Goal: Task Accomplishment & Management: Complete application form

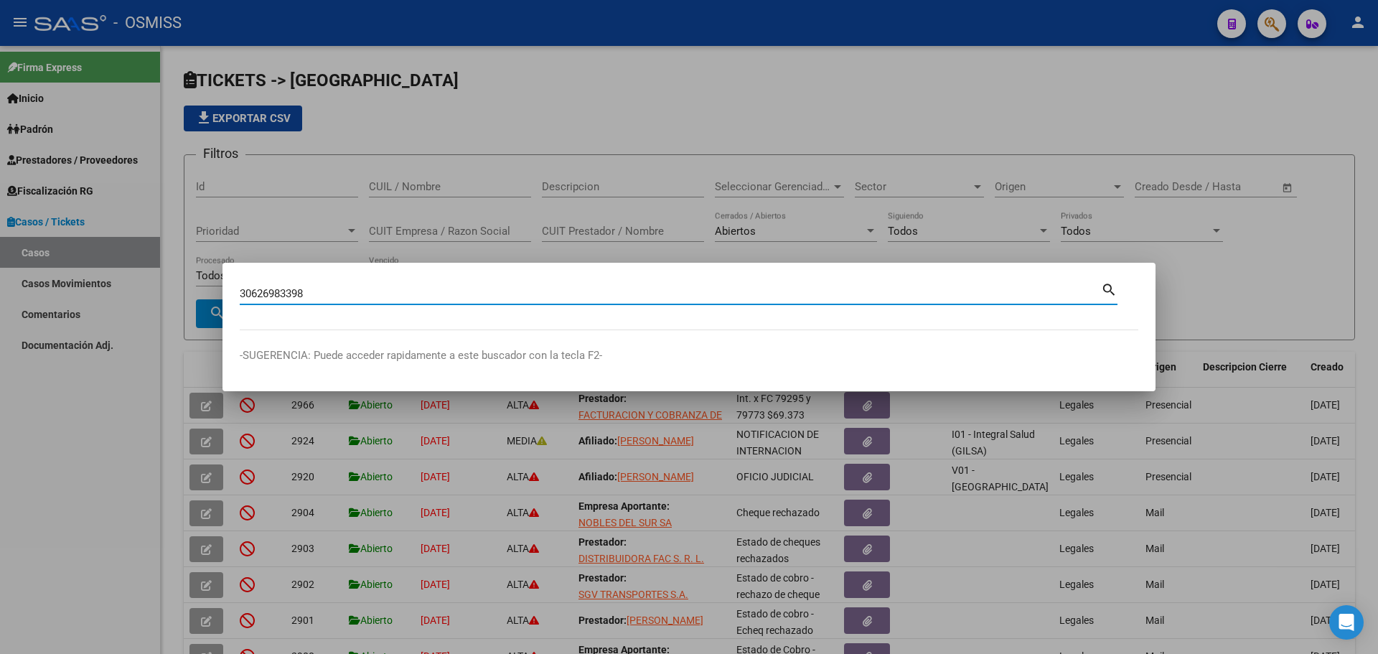
type input "30626983398"
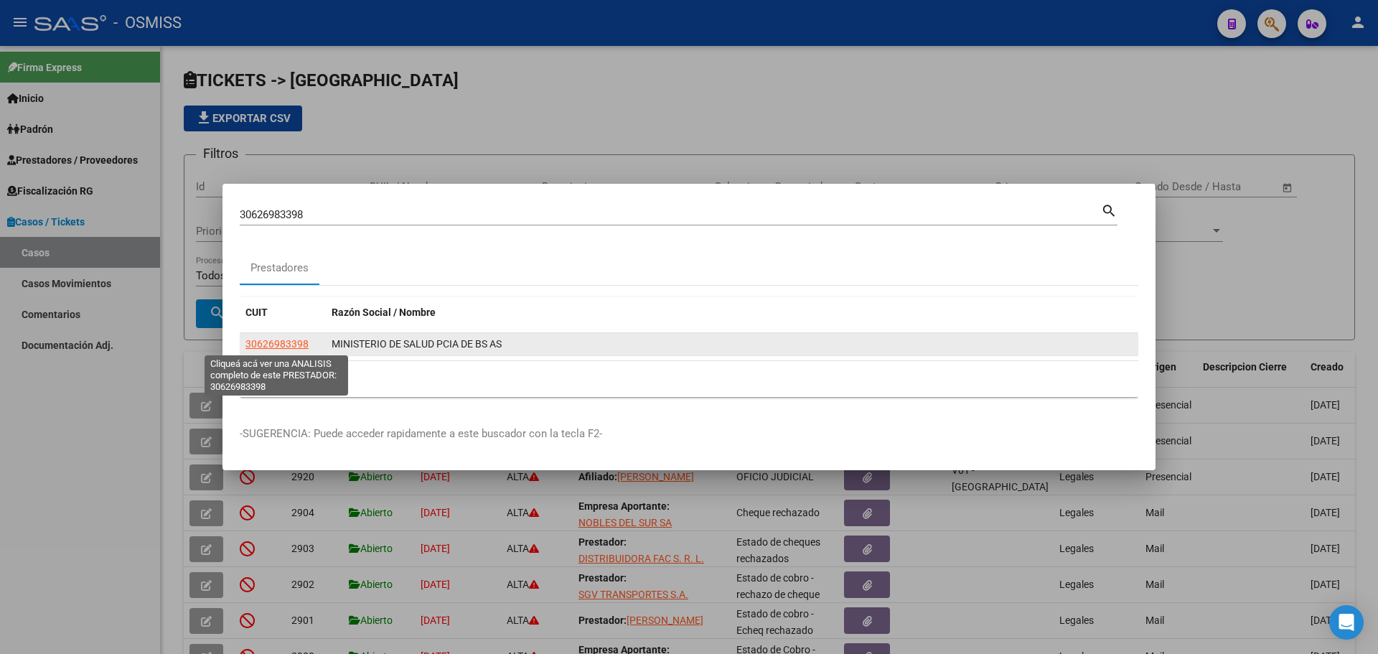
click at [294, 345] on span "30626983398" at bounding box center [276, 343] width 63 height 11
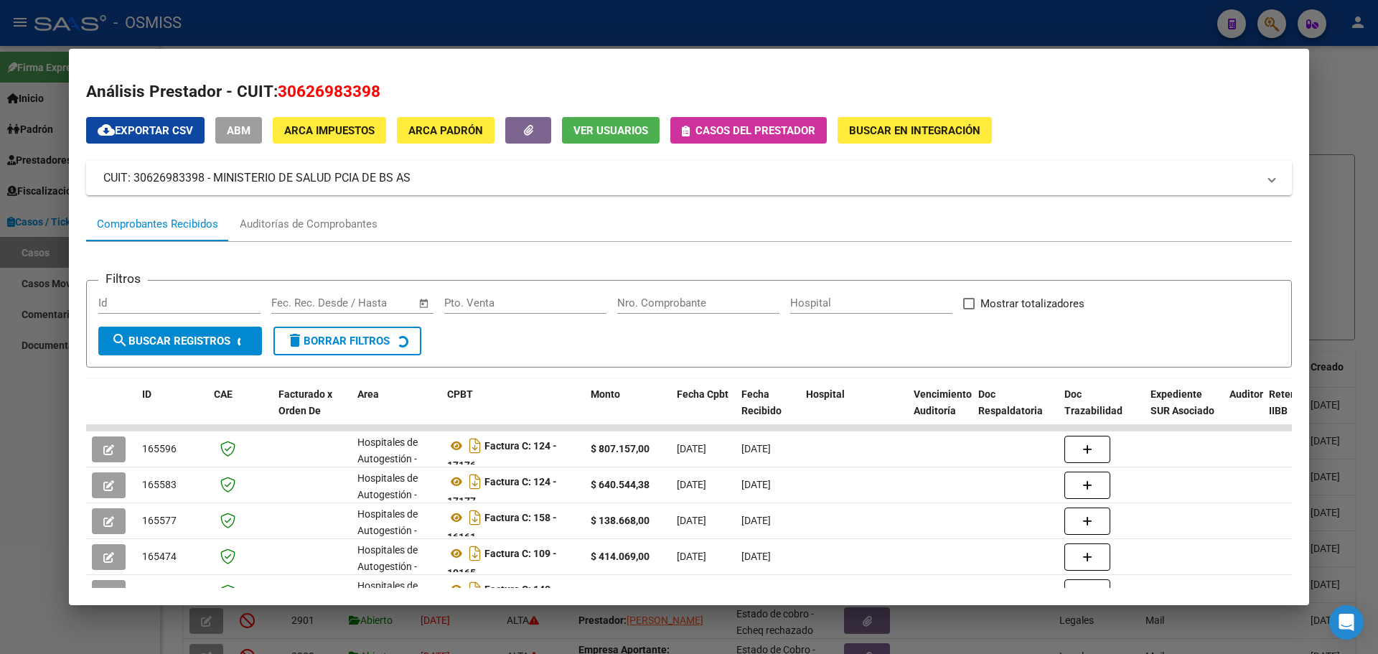
click at [689, 131] on icon "button" at bounding box center [686, 131] width 8 height 11
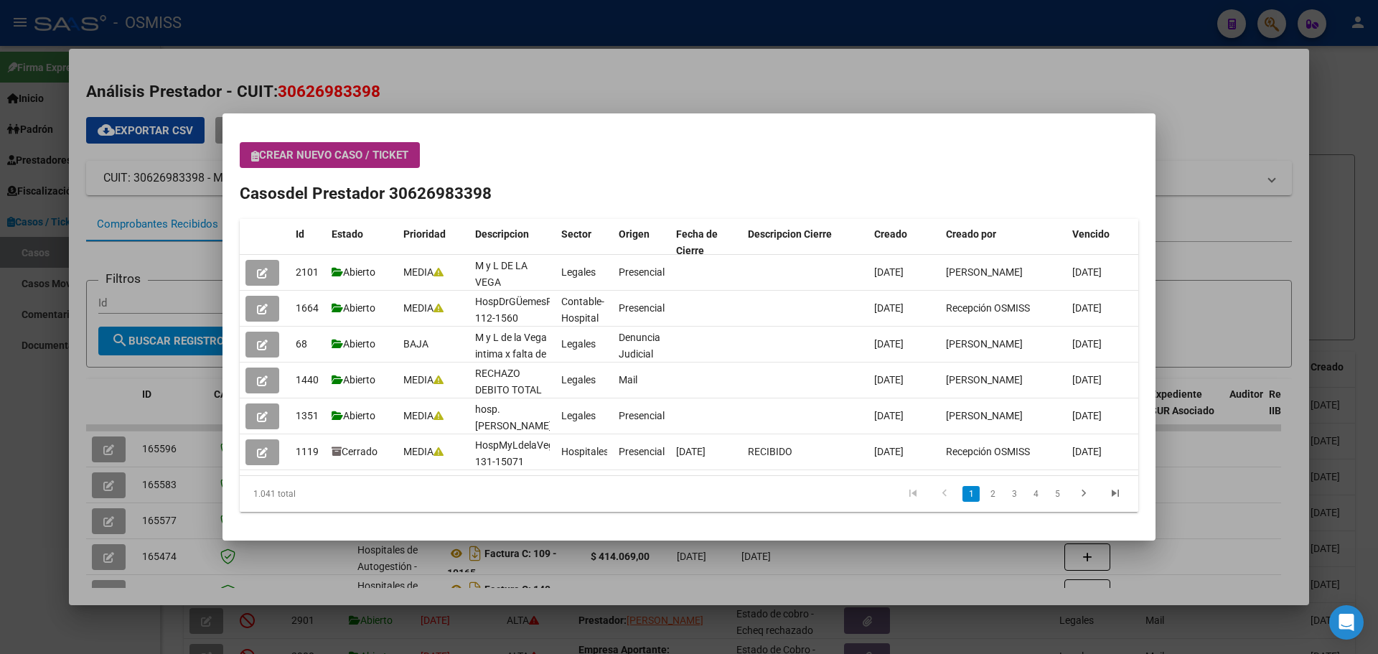
click at [253, 154] on icon "button" at bounding box center [255, 156] width 8 height 11
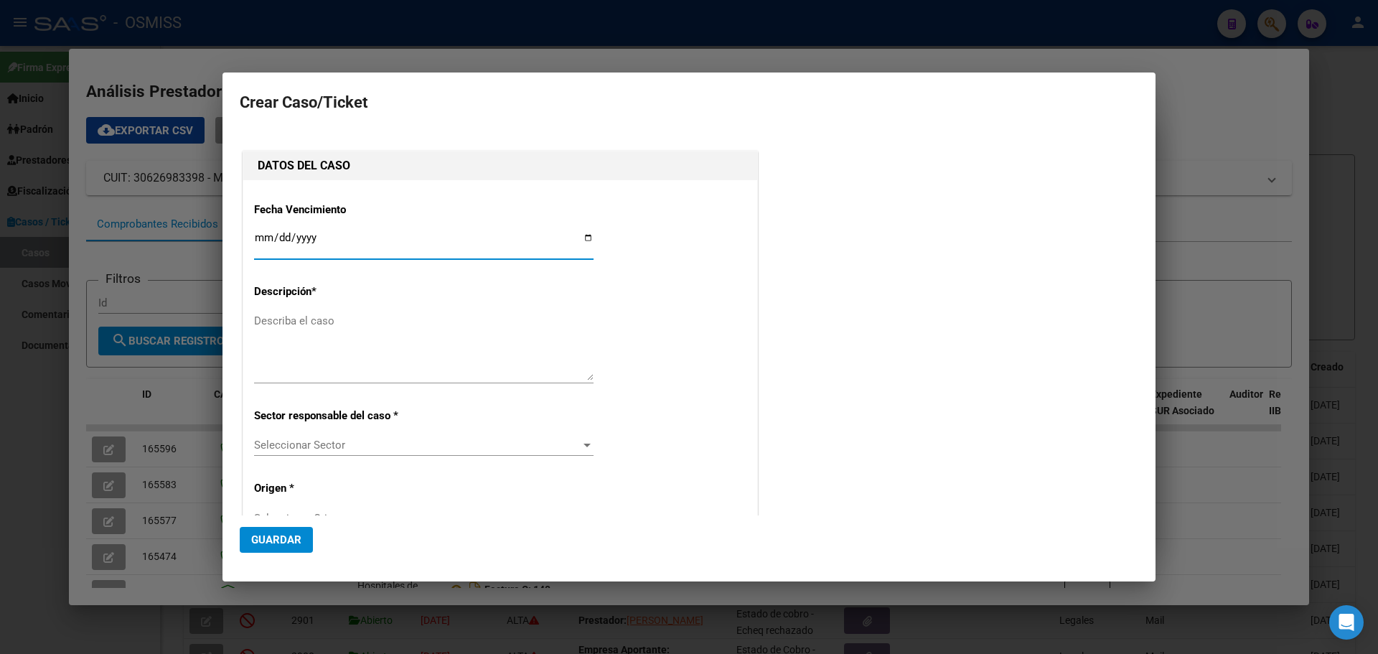
click at [584, 238] on input "Ingresar fecha" at bounding box center [424, 243] width 340 height 23
type input "[DATE]"
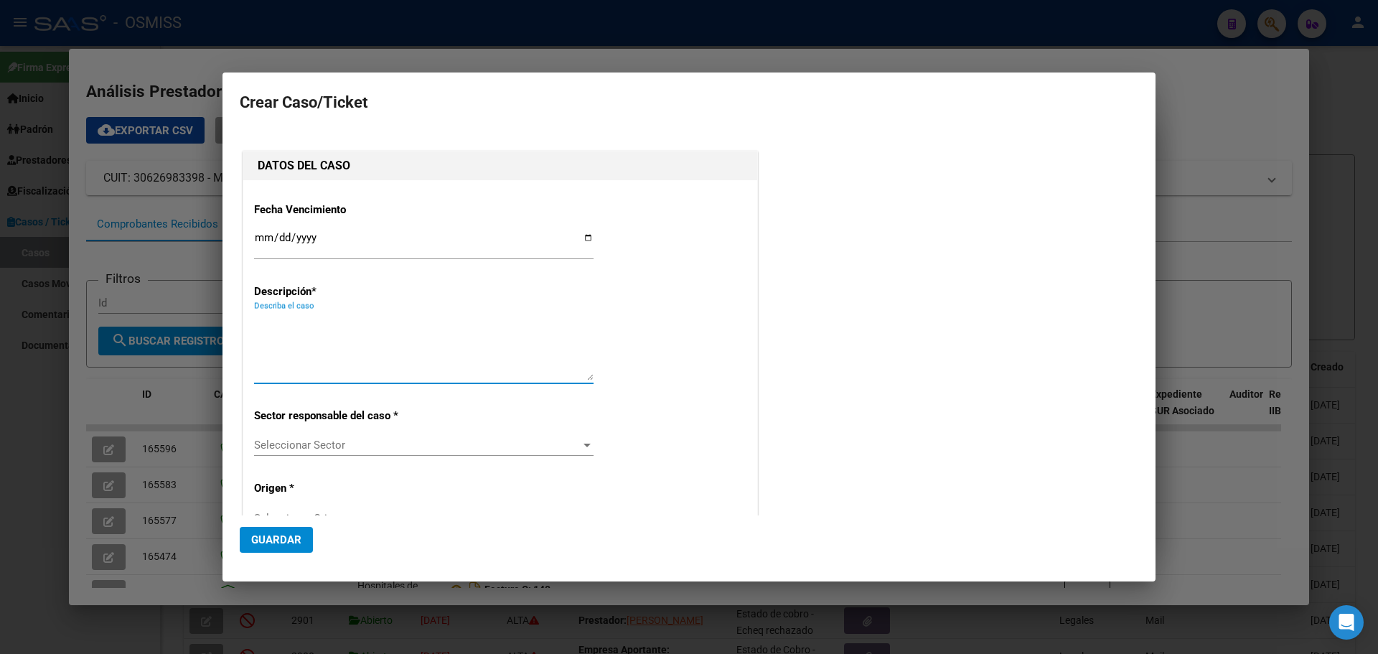
click at [338, 315] on textarea "Describa el caso" at bounding box center [424, 346] width 340 height 67
type textarea "HospMercanteFact 160-10468"
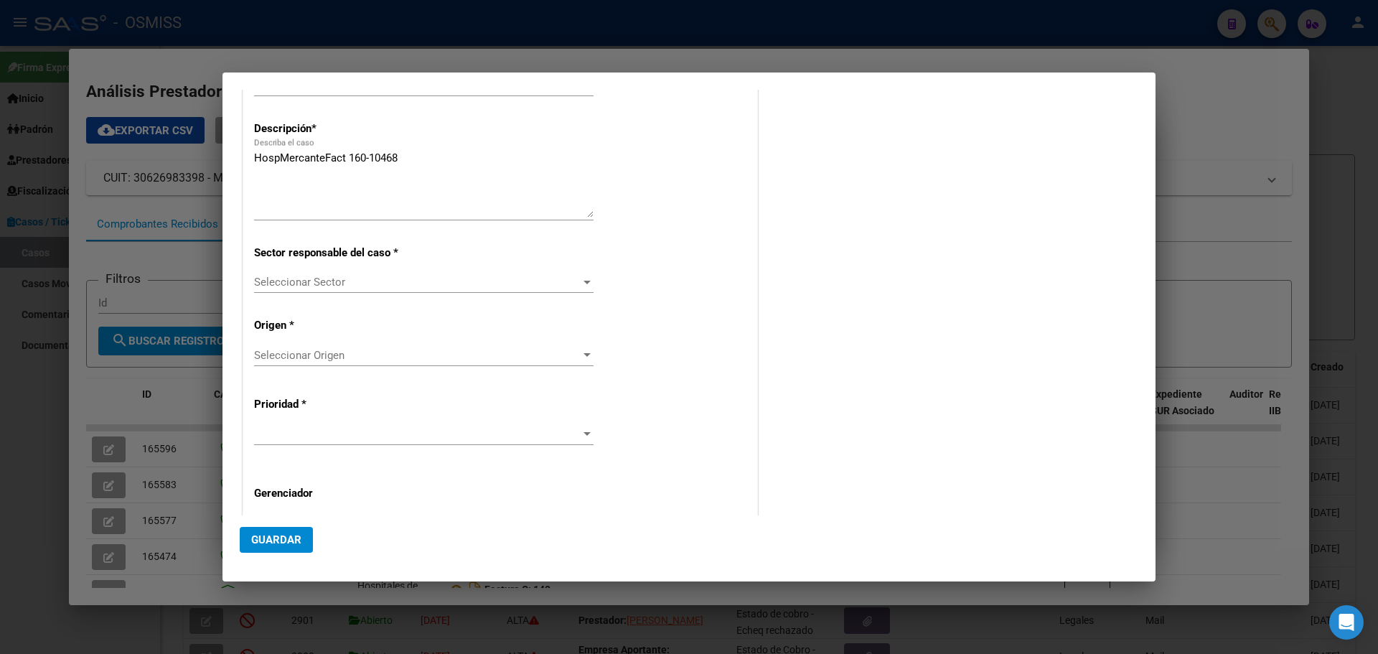
scroll to position [291, 0]
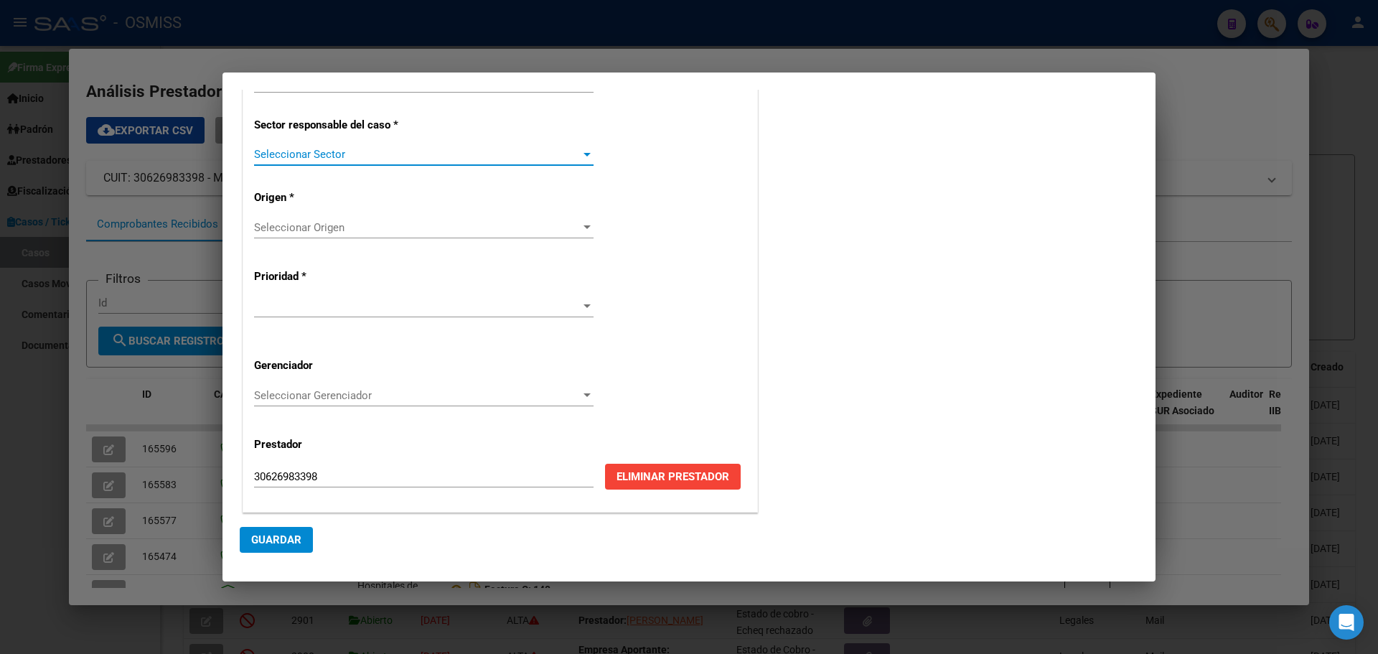
click at [584, 151] on div at bounding box center [587, 154] width 13 height 11
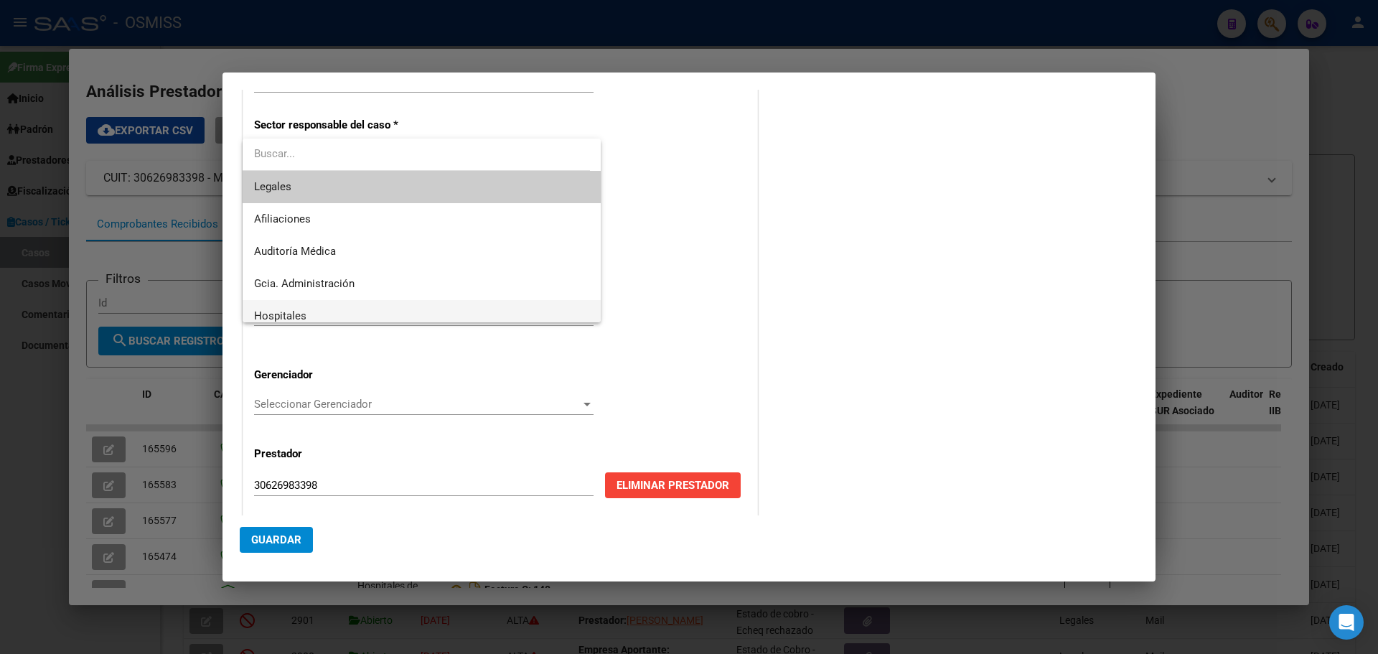
click at [312, 316] on span "Hospitales" at bounding box center [421, 316] width 335 height 32
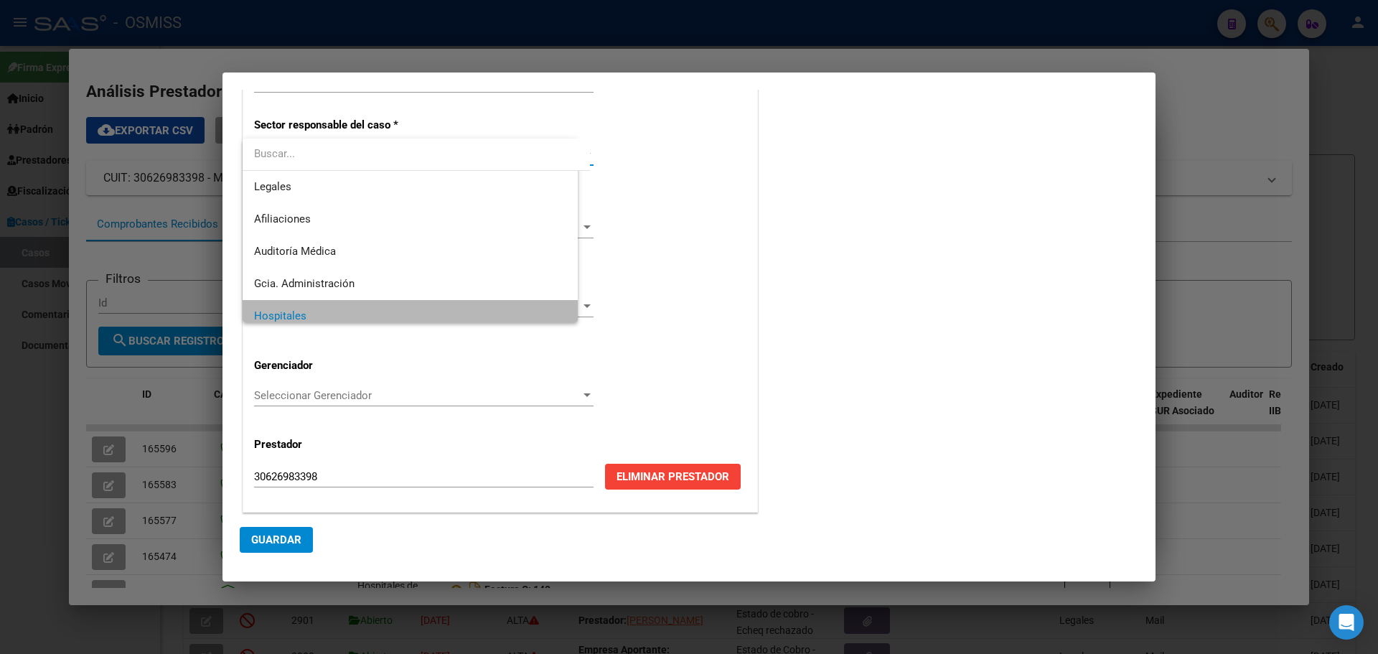
scroll to position [10, 0]
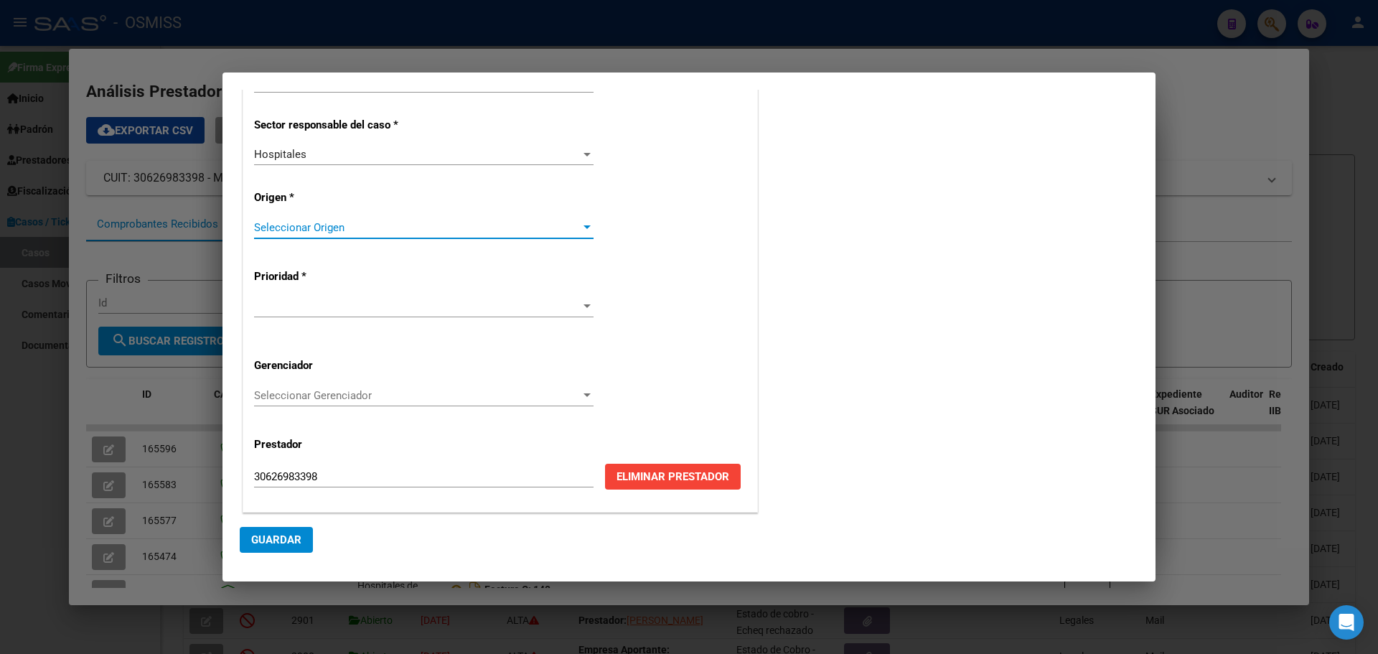
click at [581, 223] on div at bounding box center [587, 227] width 13 height 11
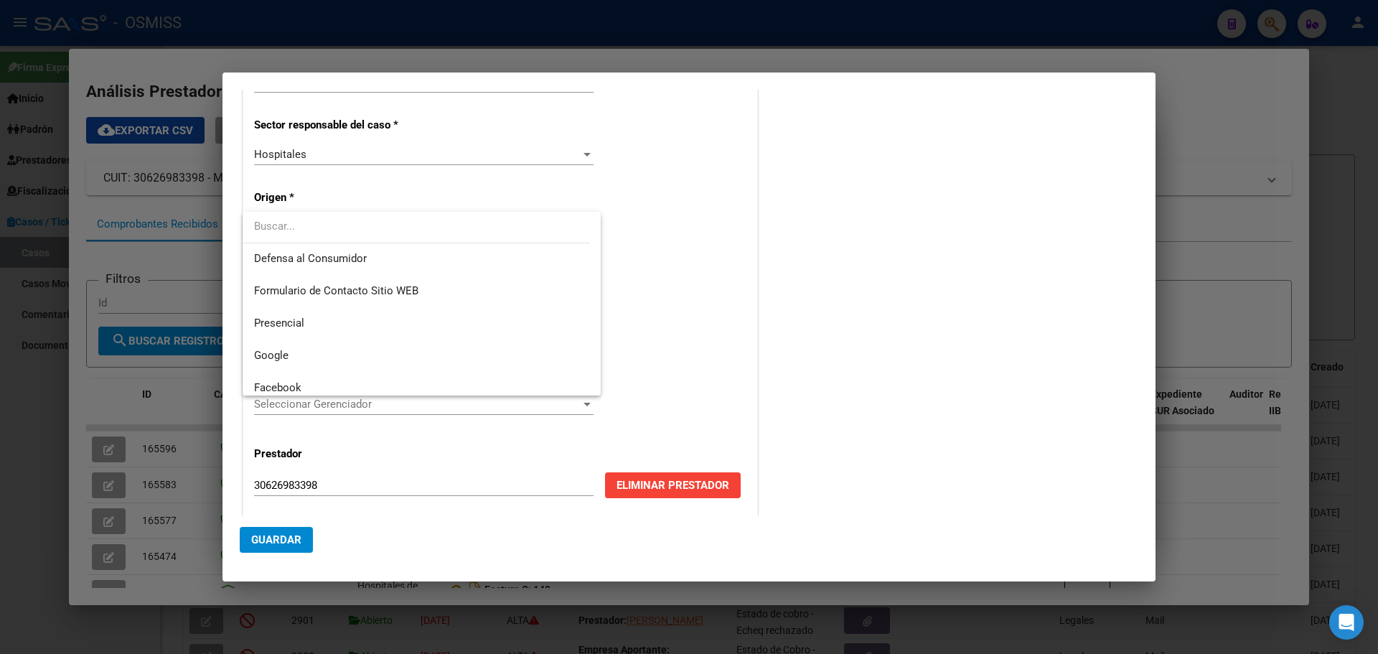
scroll to position [172, 0]
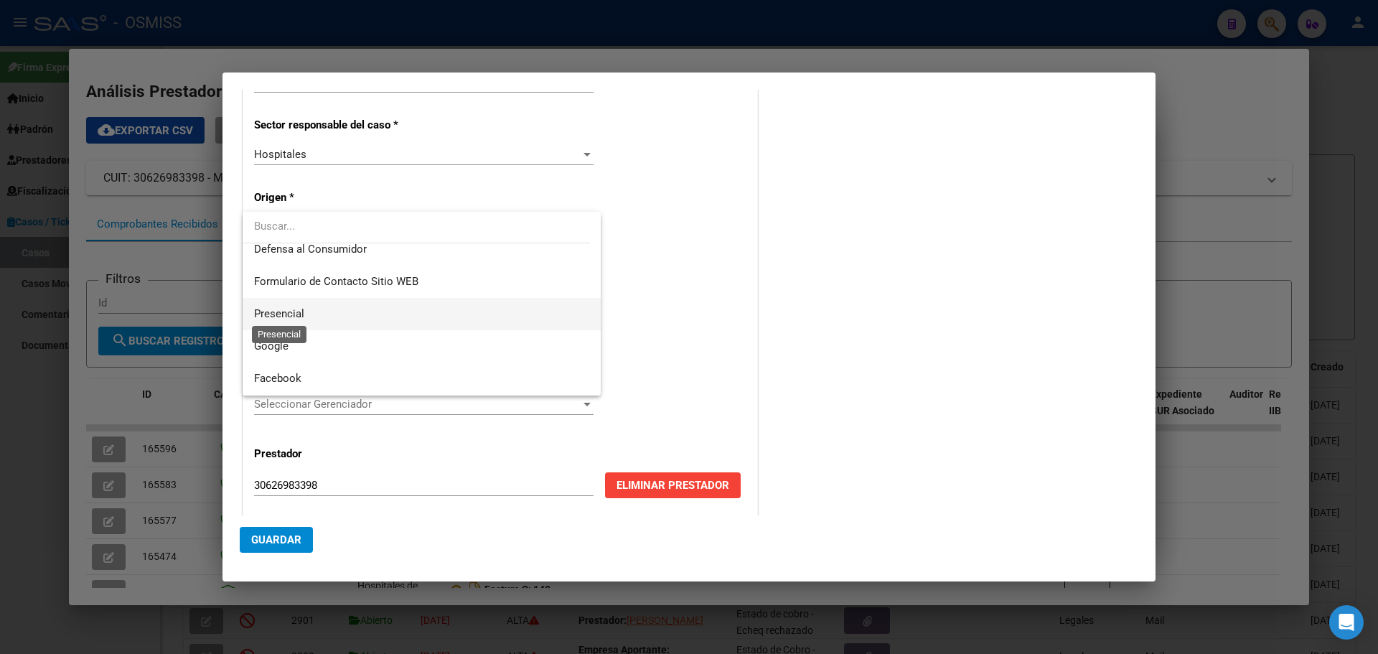
click at [296, 307] on span "Presencial" at bounding box center [279, 313] width 50 height 13
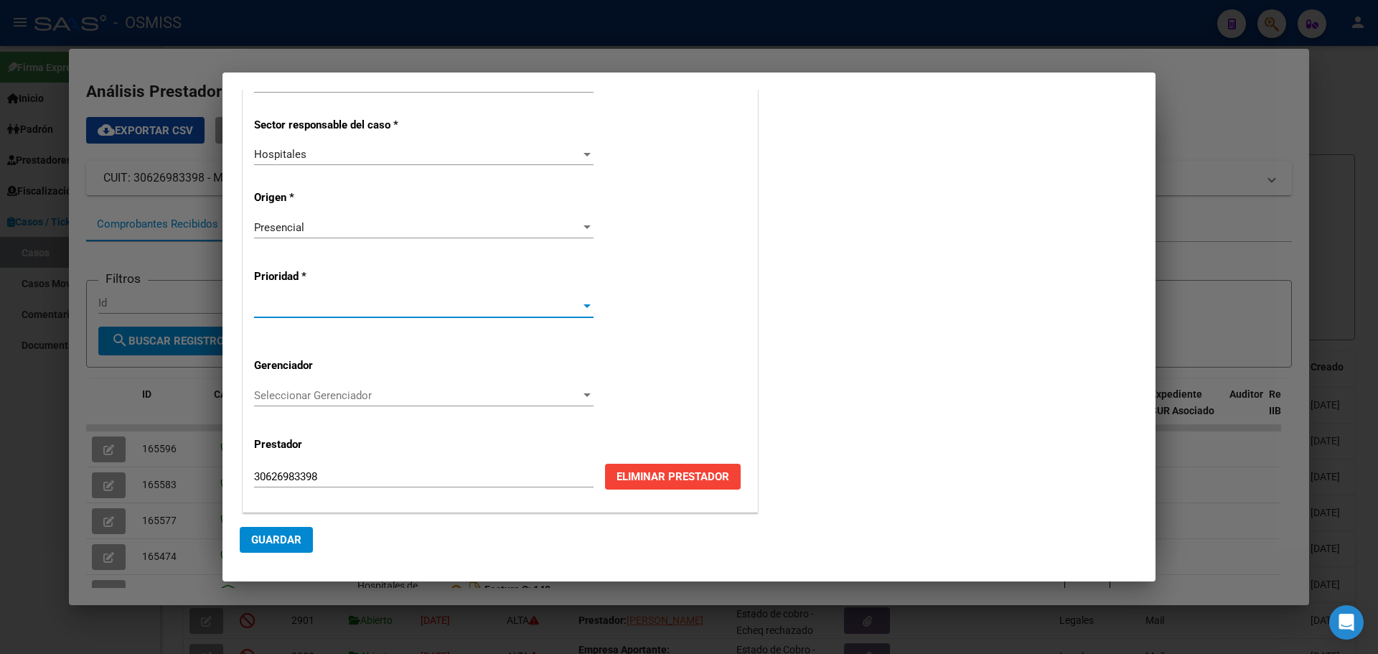
click at [581, 303] on div at bounding box center [587, 306] width 13 height 11
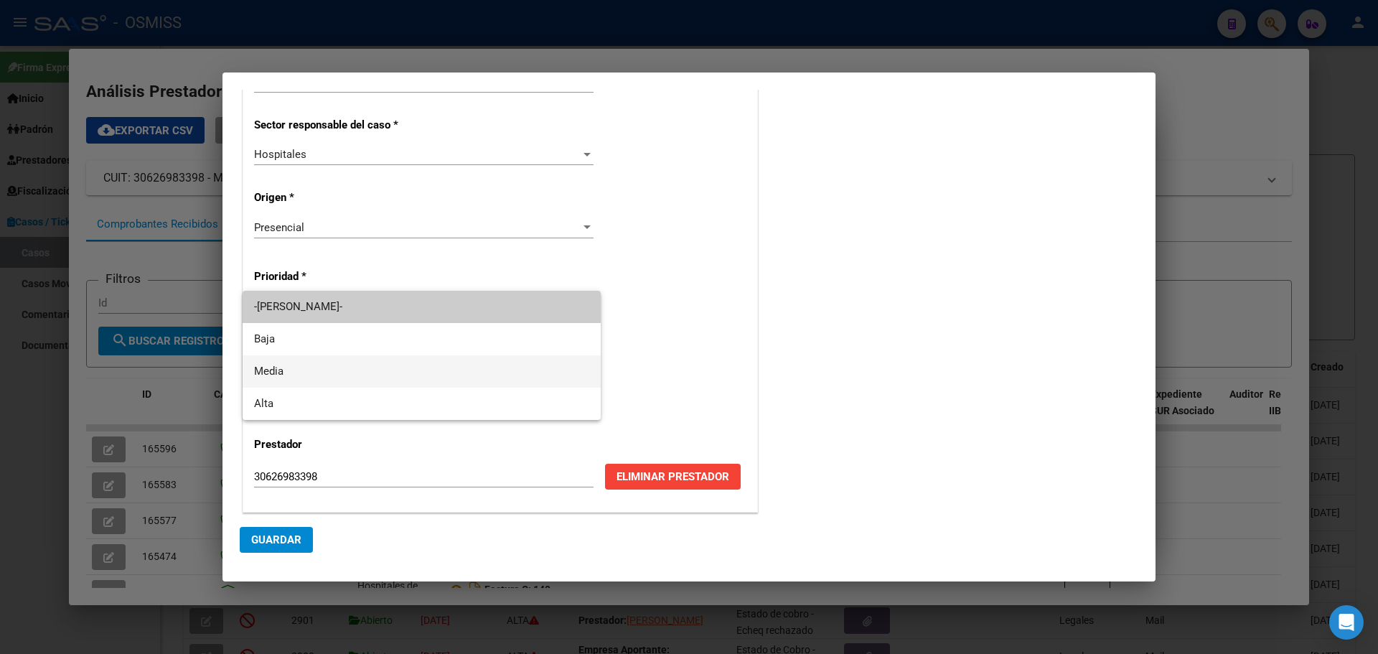
click at [258, 360] on span "Media" at bounding box center [421, 371] width 335 height 32
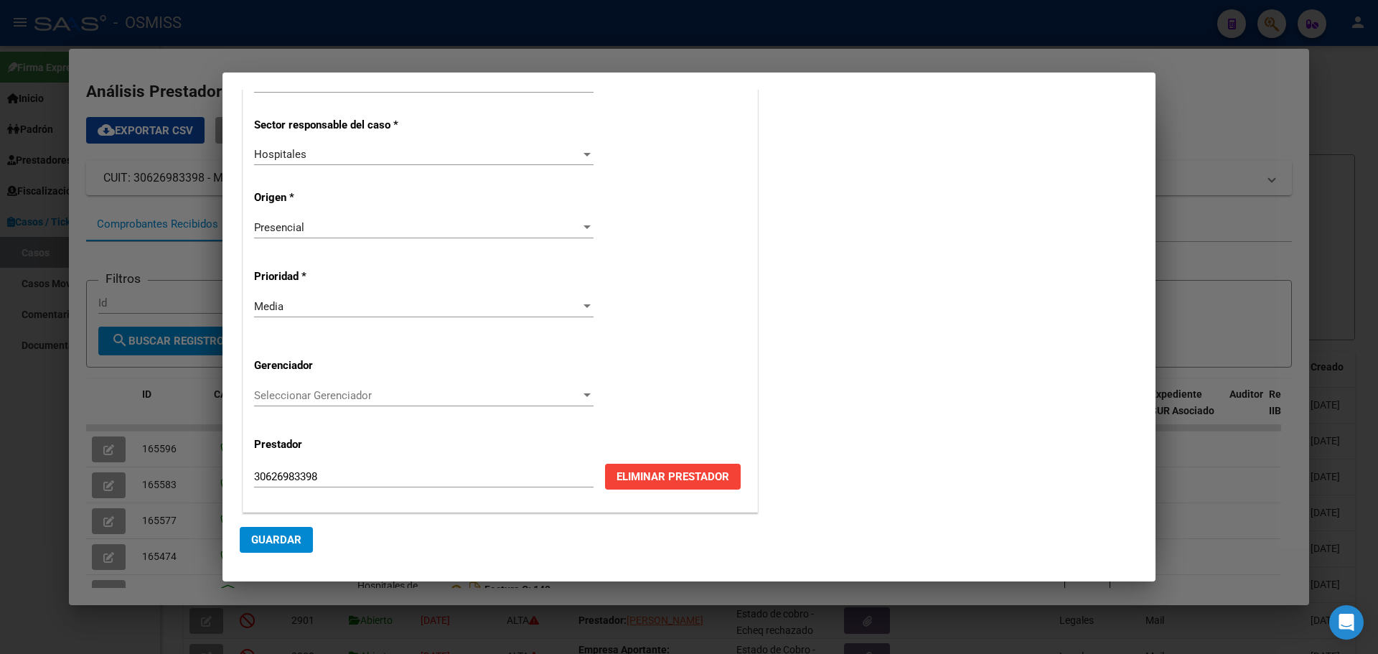
click at [584, 393] on div at bounding box center [587, 395] width 7 height 4
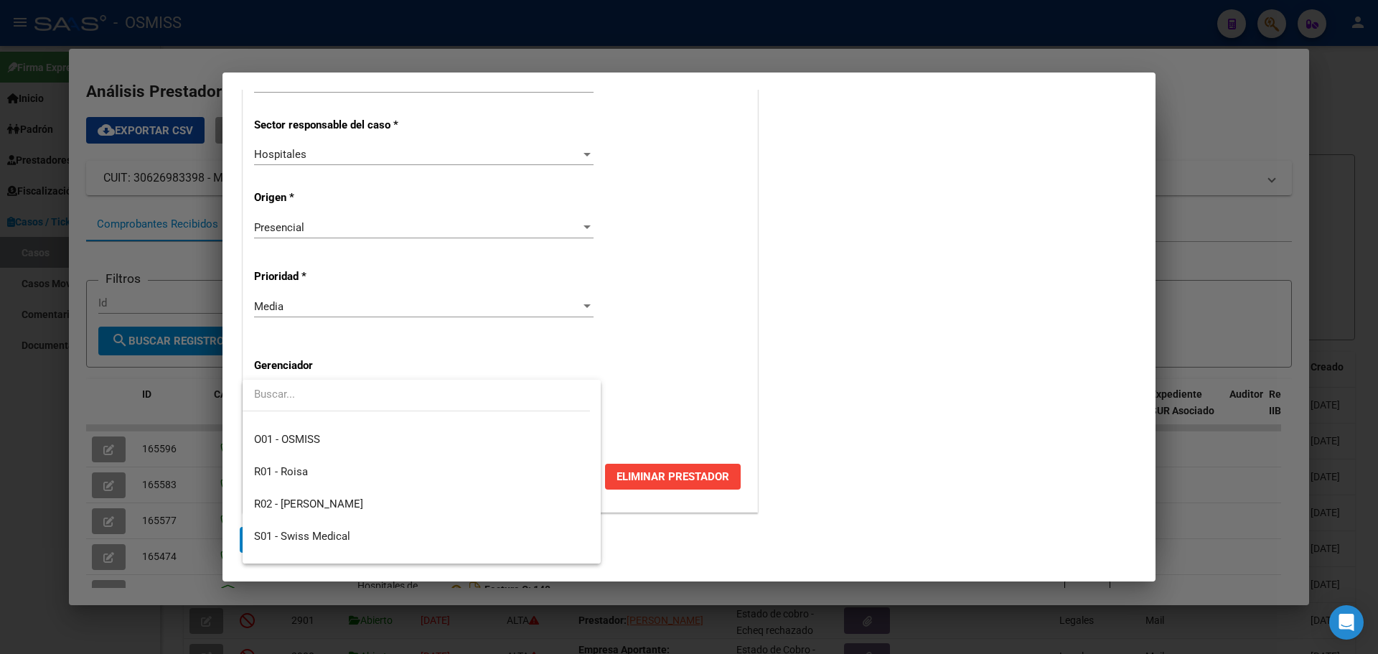
scroll to position [430, 0]
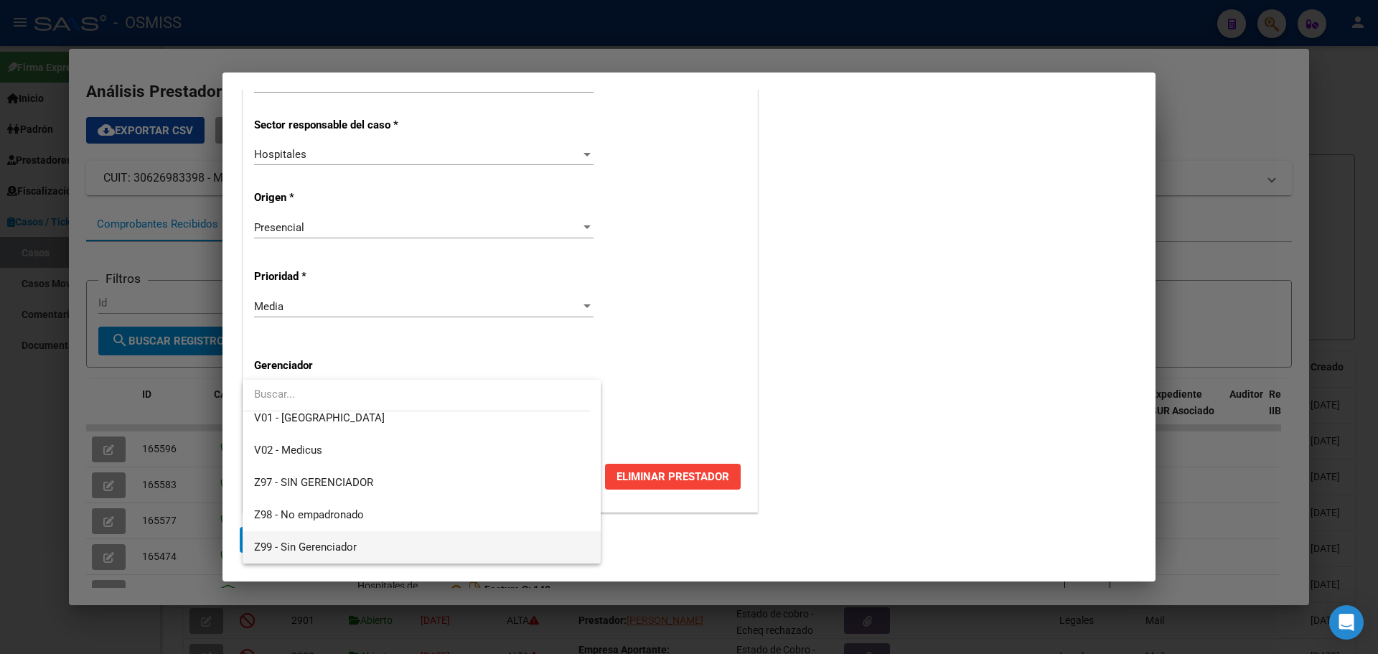
click at [254, 544] on span "Z99 - Sin Gerenciador" at bounding box center [305, 547] width 103 height 13
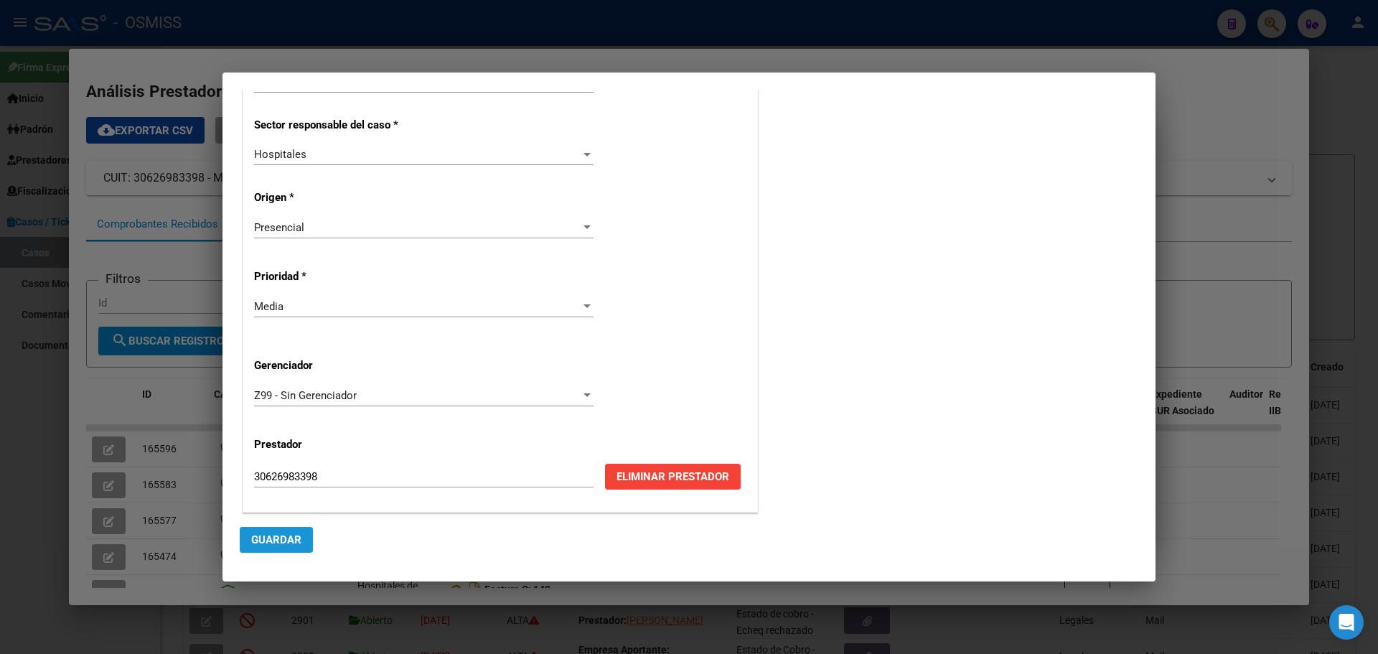
click at [279, 538] on span "Guardar" at bounding box center [276, 539] width 50 height 13
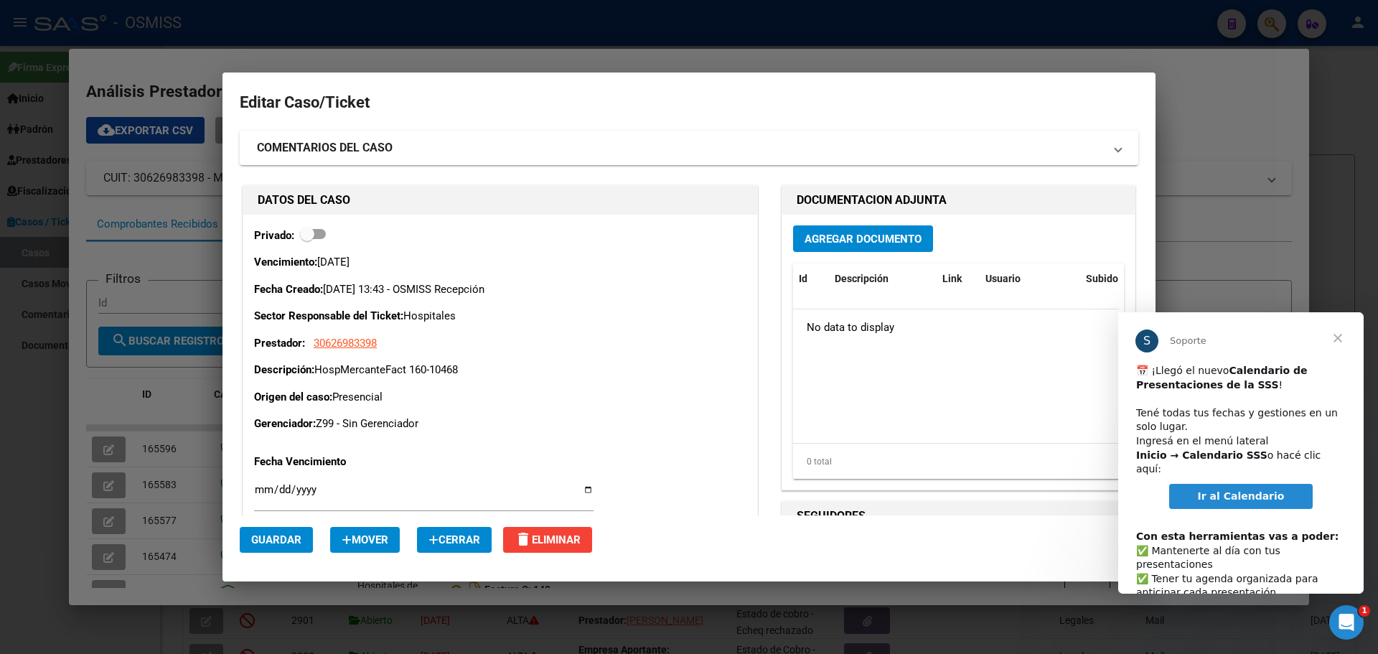
scroll to position [0, 0]
click at [1342, 337] on span "Cerrar" at bounding box center [1338, 338] width 52 height 52
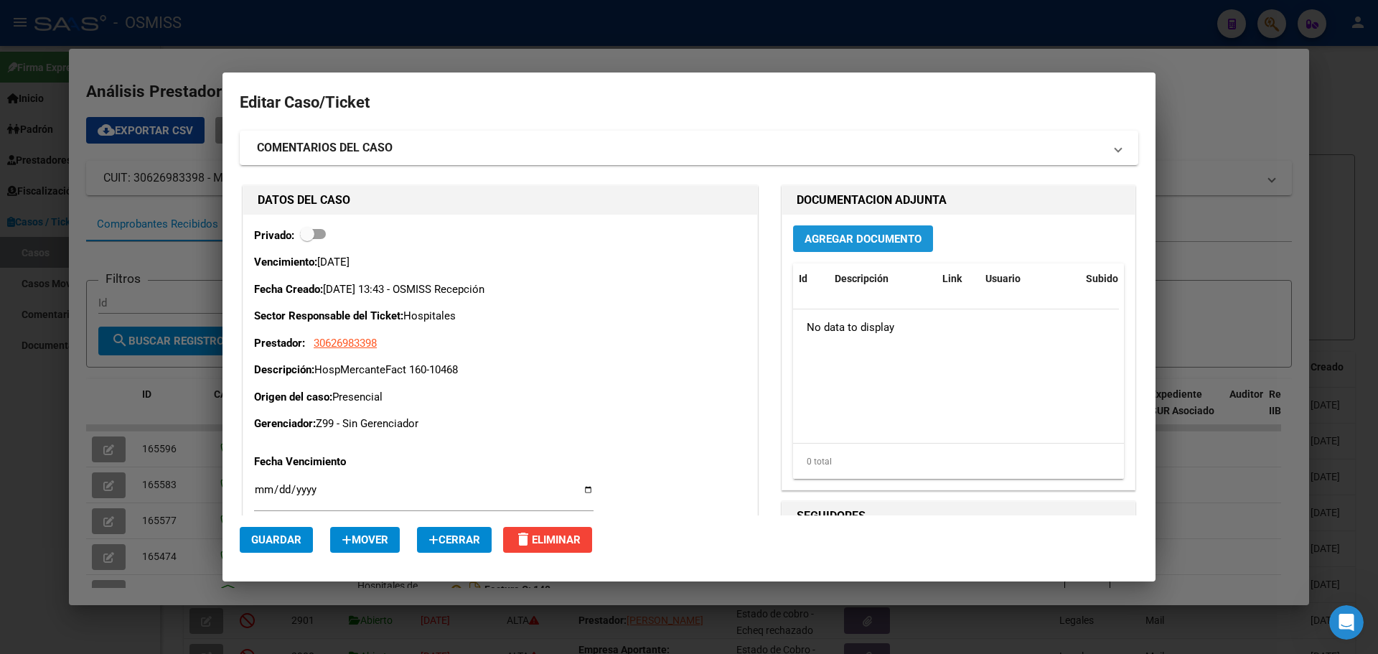
click at [817, 239] on span "Agregar Documento" at bounding box center [863, 239] width 117 height 13
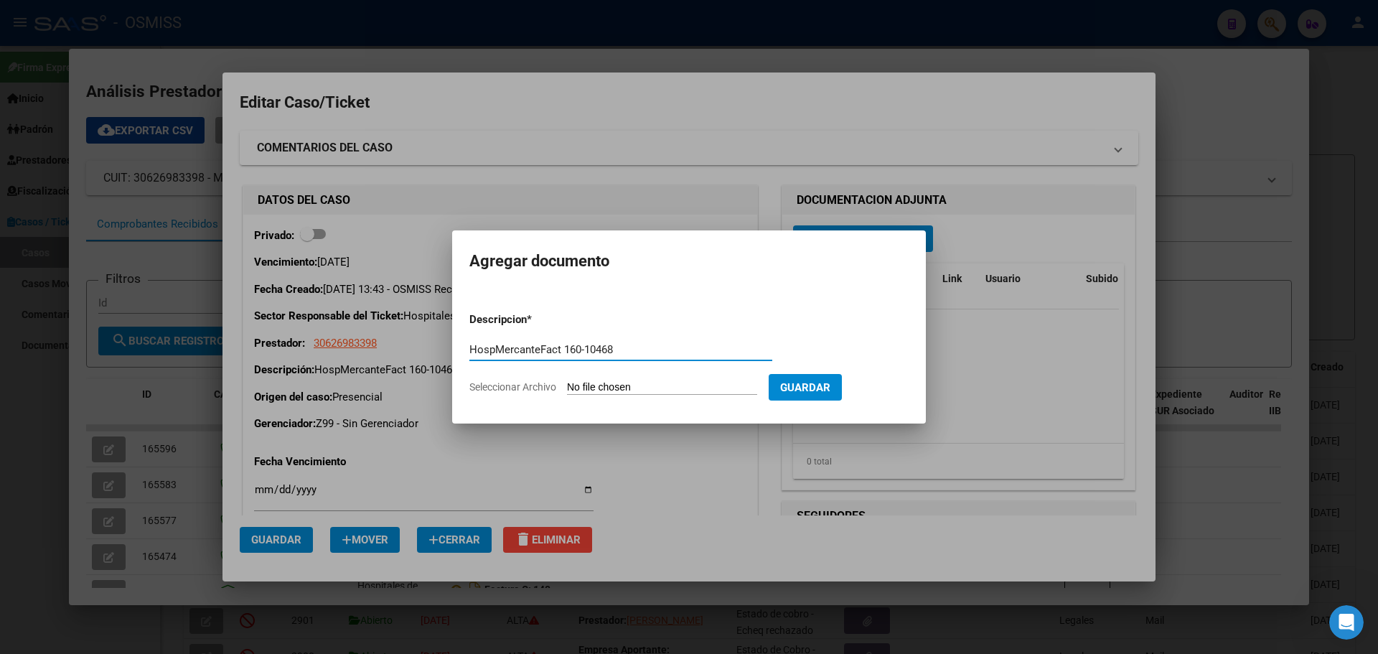
type input "HospMercanteFact 160-10468"
click at [537, 387] on span "Seleccionar Archivo" at bounding box center [512, 386] width 87 height 11
click at [567, 387] on input "Seleccionar Archivo" at bounding box center [662, 388] width 190 height 14
type input "C:\fakepath\Fact 10468.pdf"
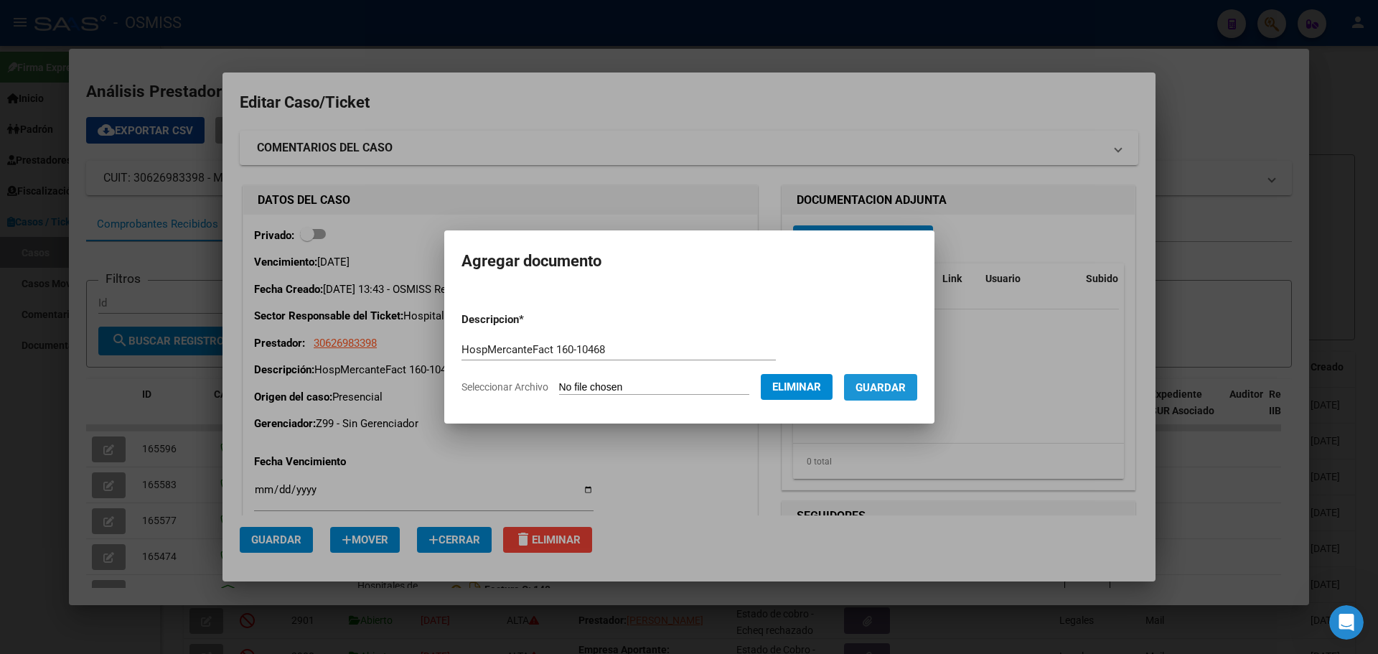
click at [890, 381] on span "Guardar" at bounding box center [881, 387] width 50 height 13
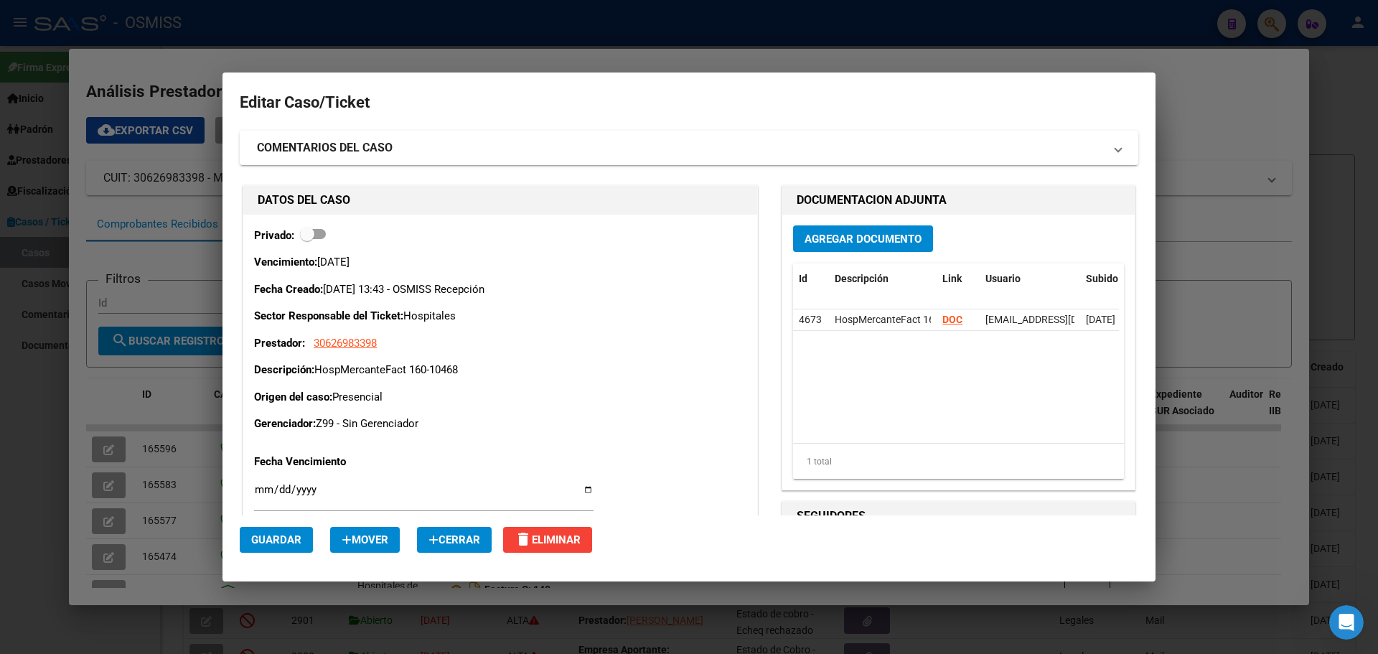
click at [673, 39] on div at bounding box center [689, 327] width 1378 height 654
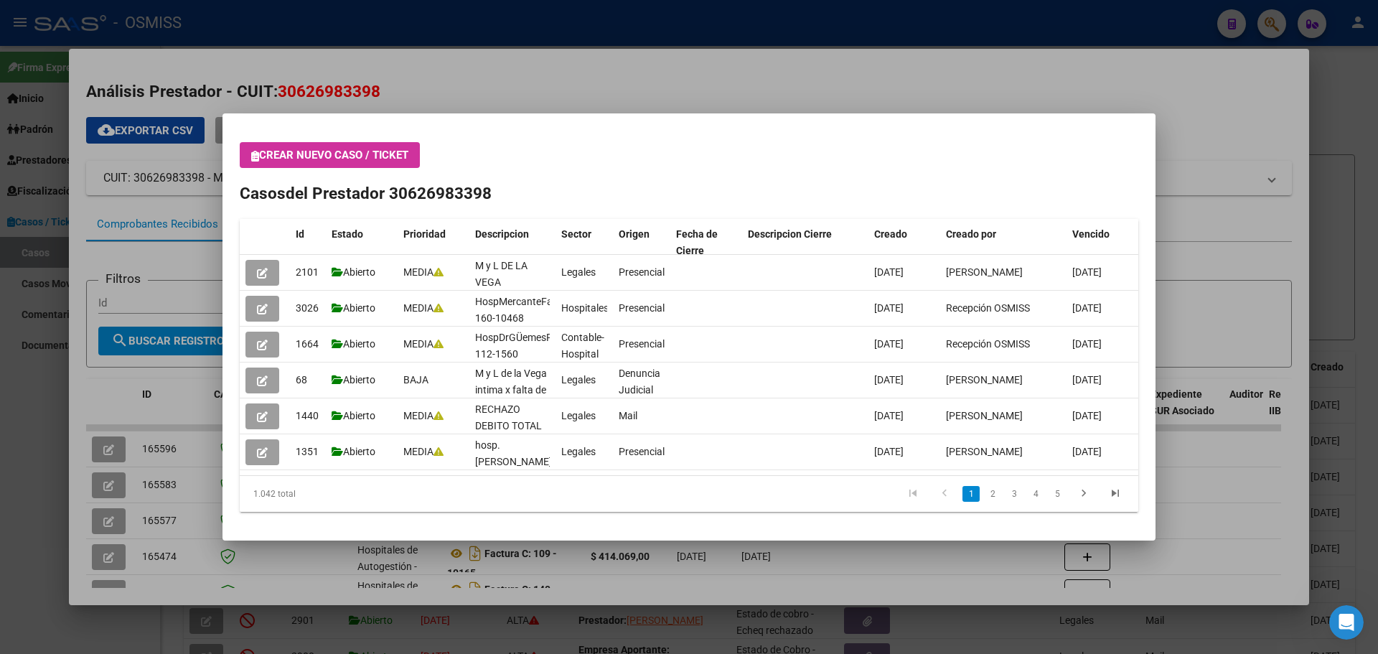
click at [500, 80] on div at bounding box center [689, 327] width 1378 height 654
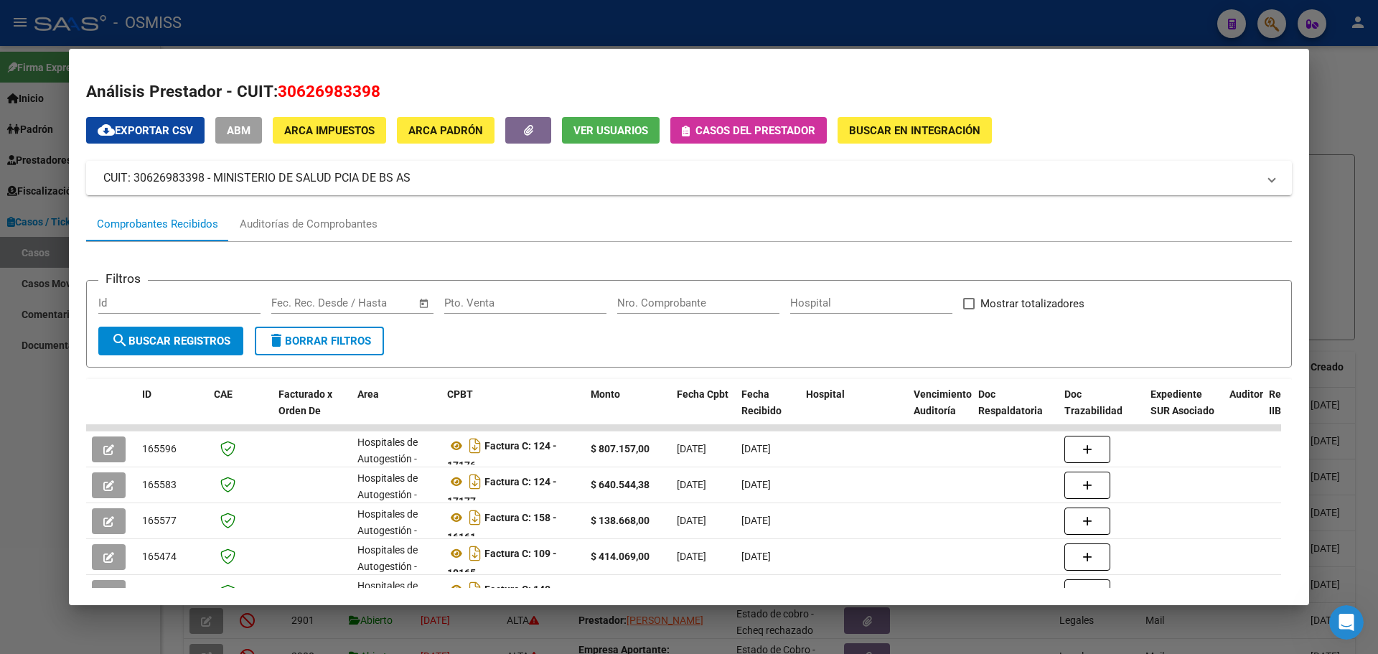
click at [686, 134] on icon "button" at bounding box center [686, 131] width 8 height 11
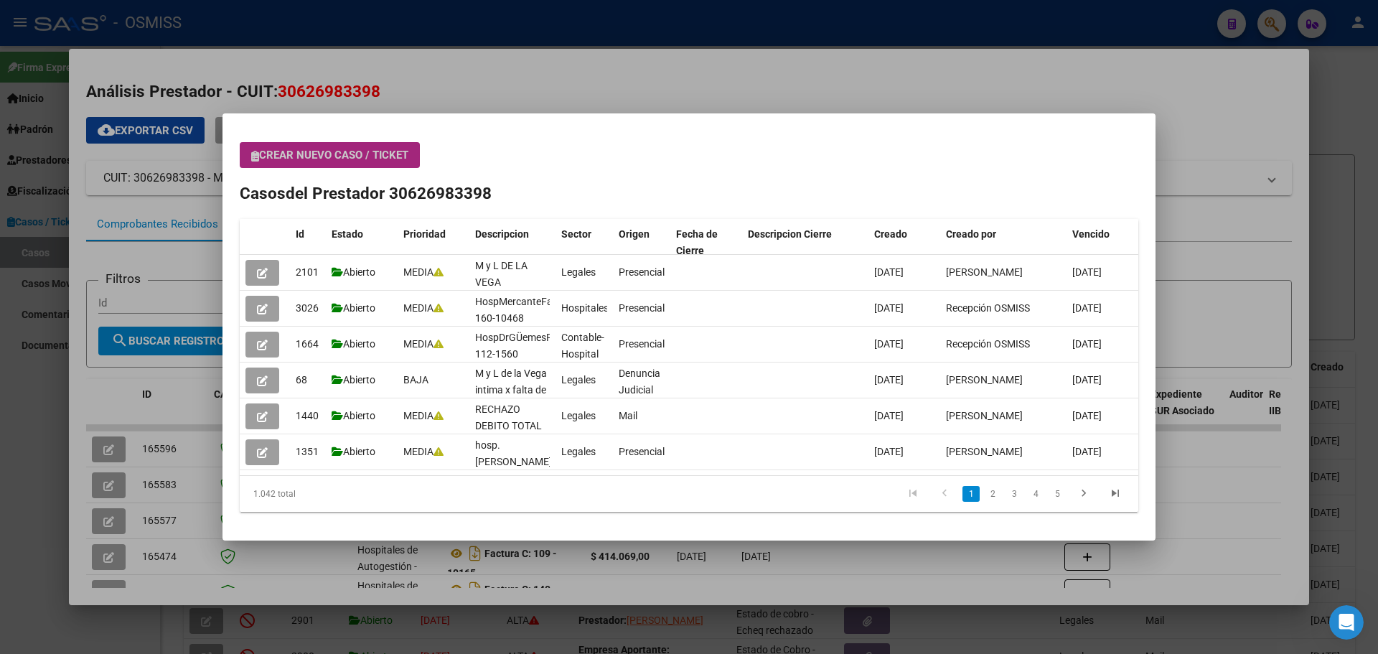
click at [253, 156] on icon "button" at bounding box center [255, 156] width 8 height 11
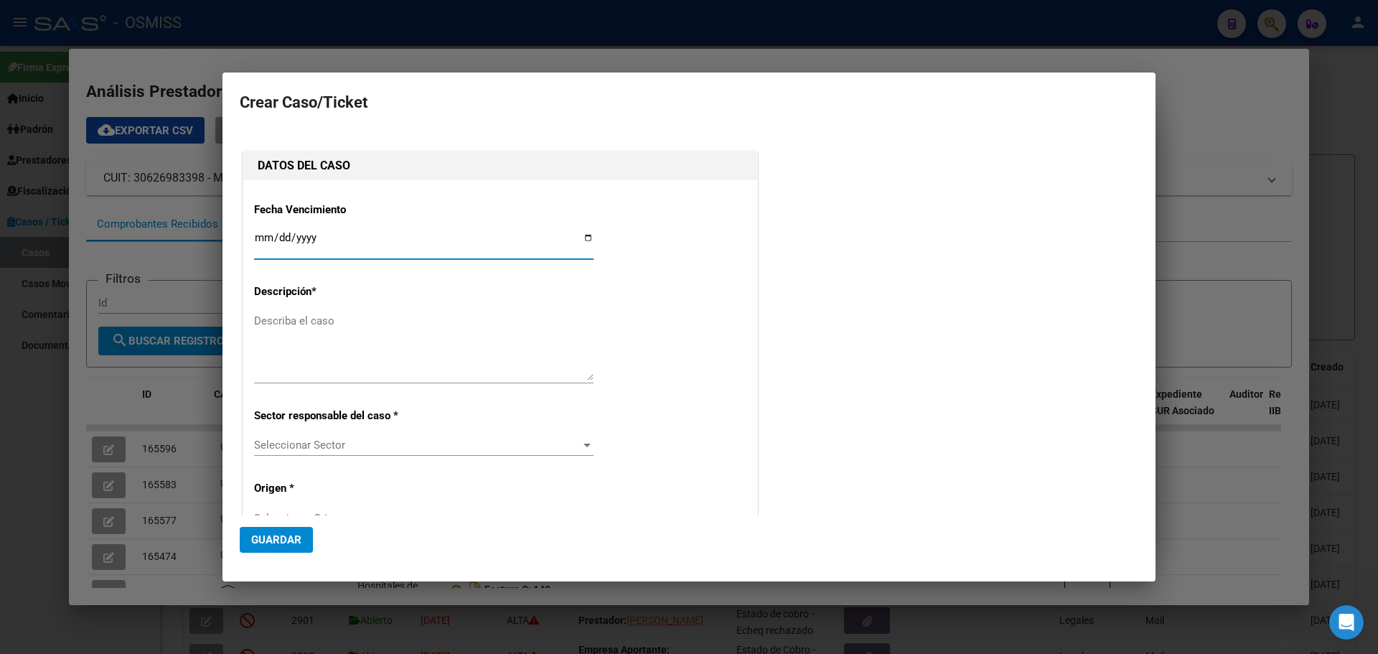
click at [584, 239] on input "Ingresar fecha" at bounding box center [424, 243] width 340 height 23
type input "[DATE]"
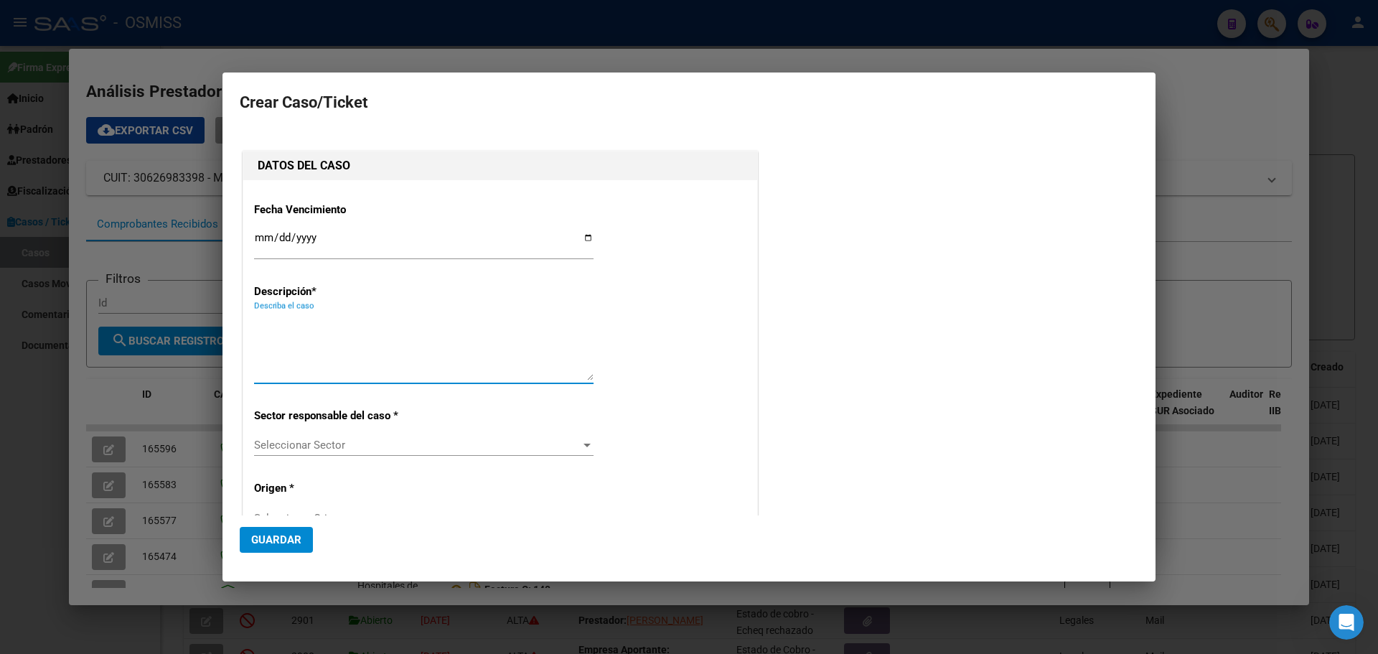
drag, startPoint x: 360, startPoint y: 322, endPoint x: 375, endPoint y: 323, distance: 15.1
click at [361, 322] on textarea "Describa el caso" at bounding box center [424, 346] width 340 height 67
type textarea "HospMercanteFact 160-10443"
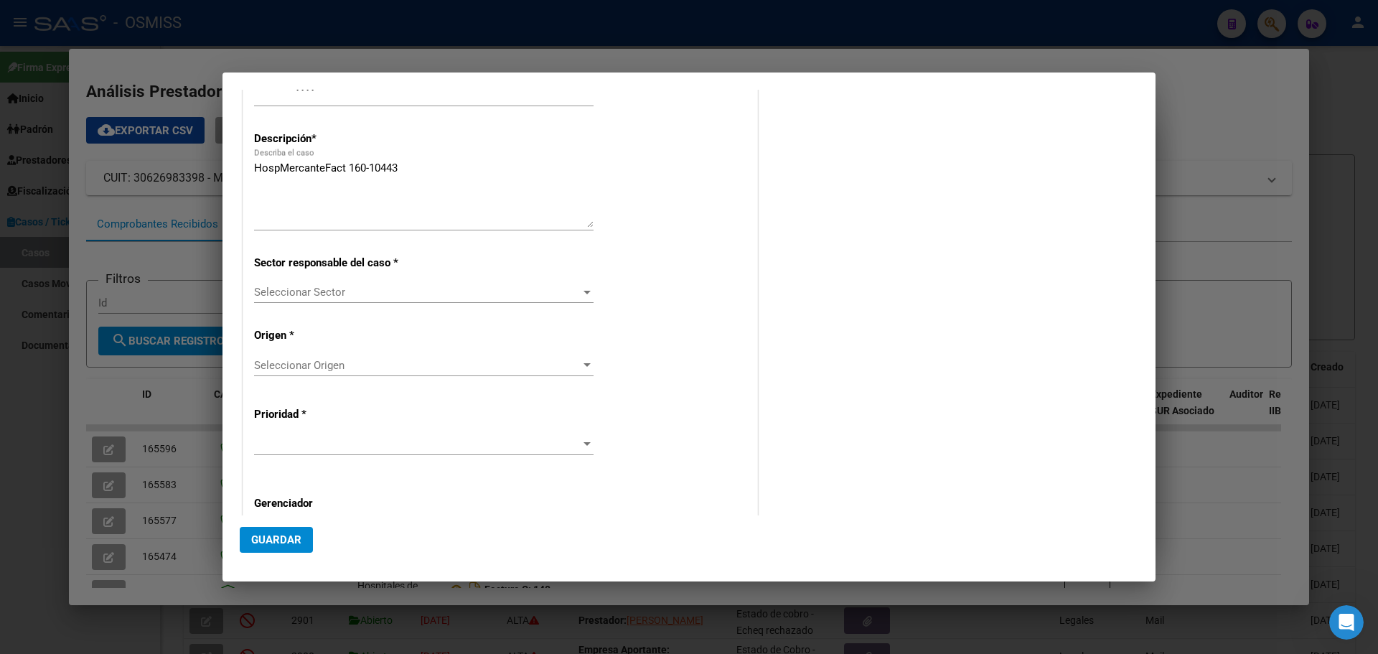
scroll to position [201, 0]
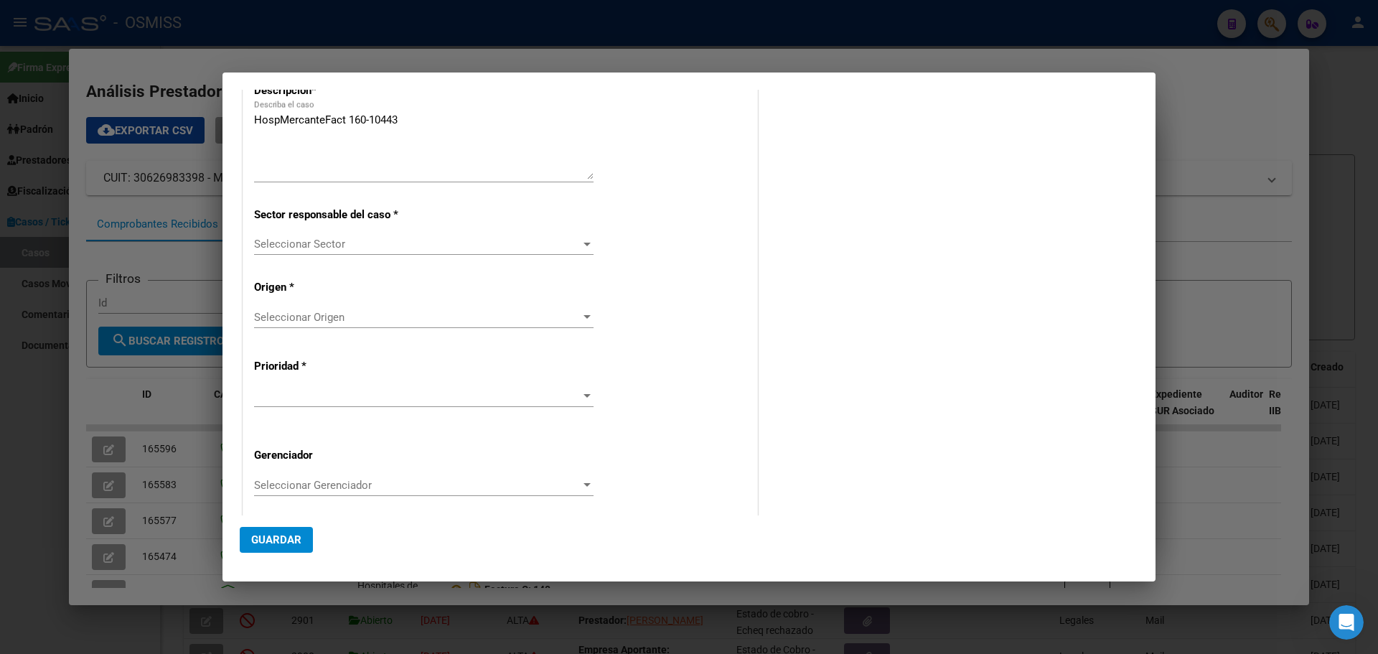
click at [584, 243] on div at bounding box center [587, 245] width 7 height 4
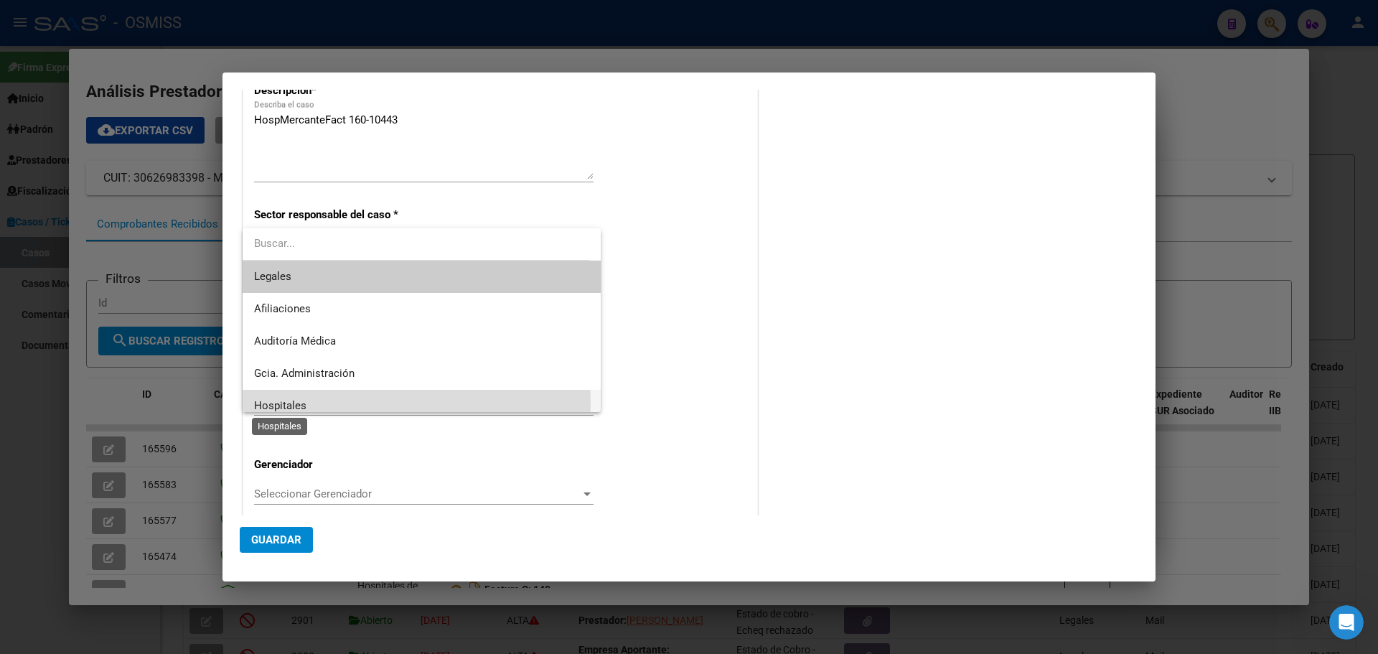
click at [271, 402] on span "Hospitales" at bounding box center [280, 405] width 52 height 13
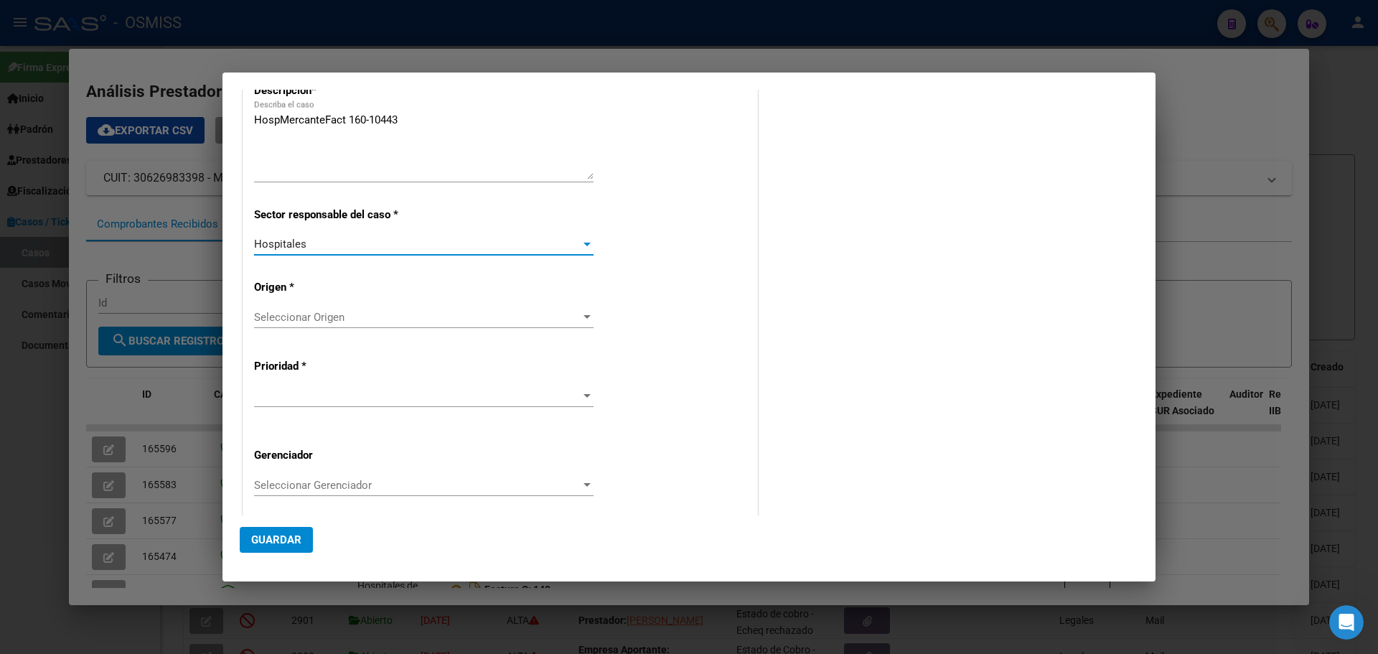
click at [583, 314] on div at bounding box center [587, 317] width 13 height 11
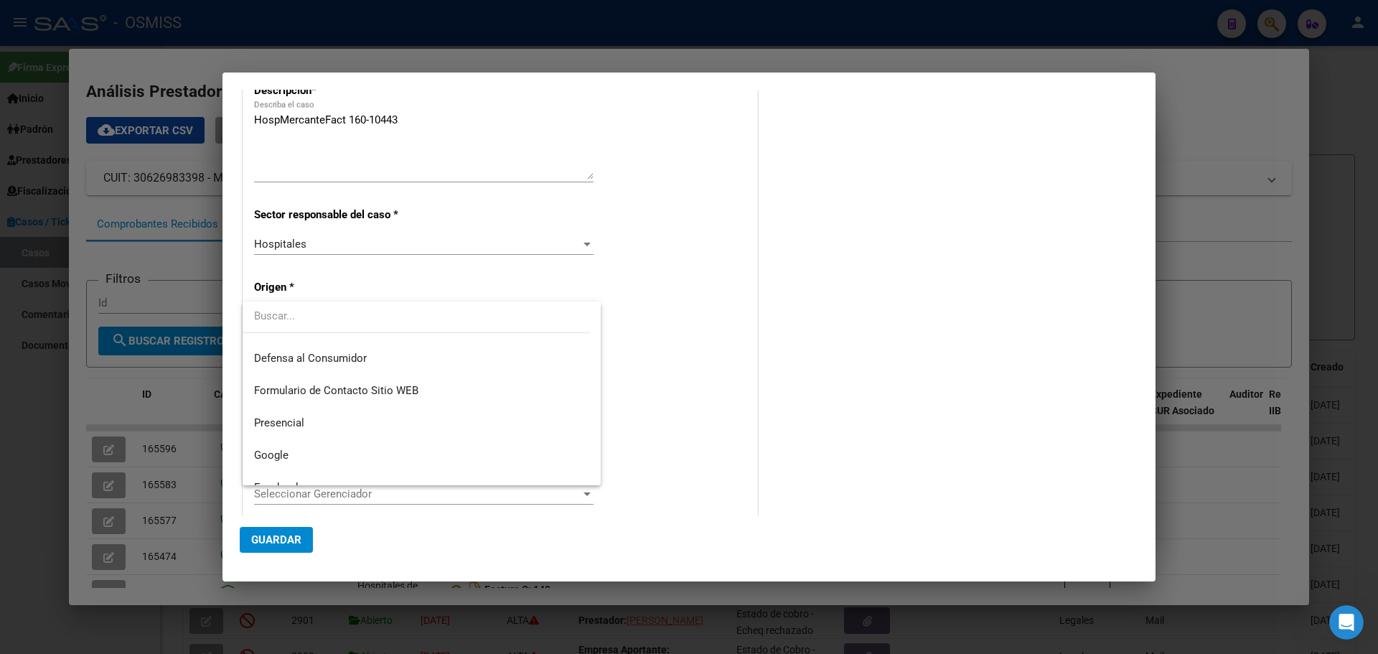
scroll to position [182, 0]
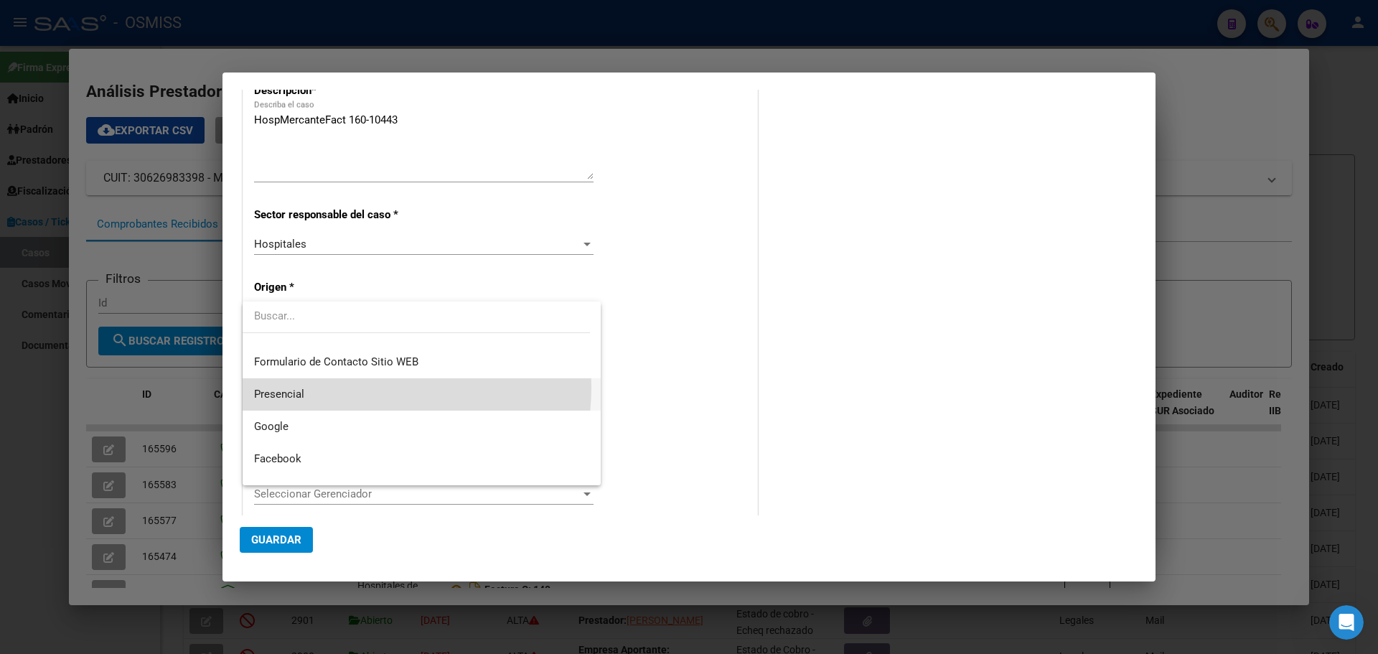
click at [367, 388] on span "Presencial" at bounding box center [421, 394] width 335 height 32
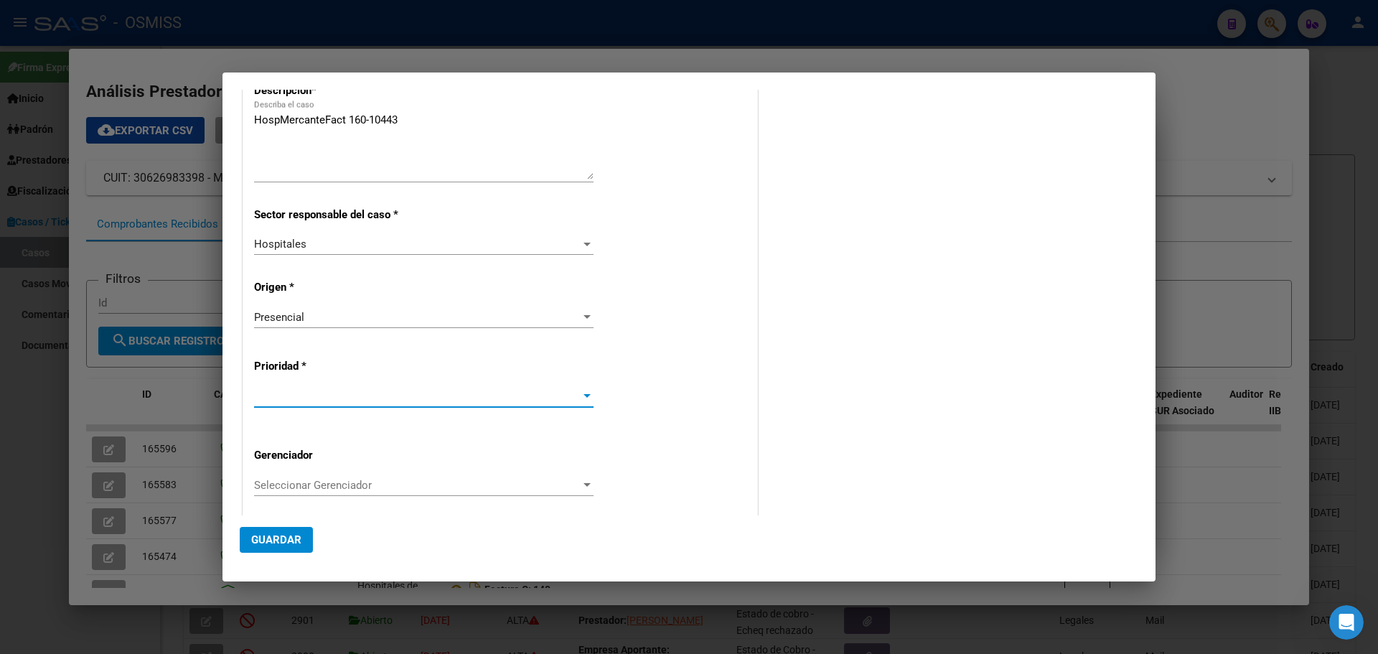
click at [583, 392] on div at bounding box center [587, 395] width 13 height 11
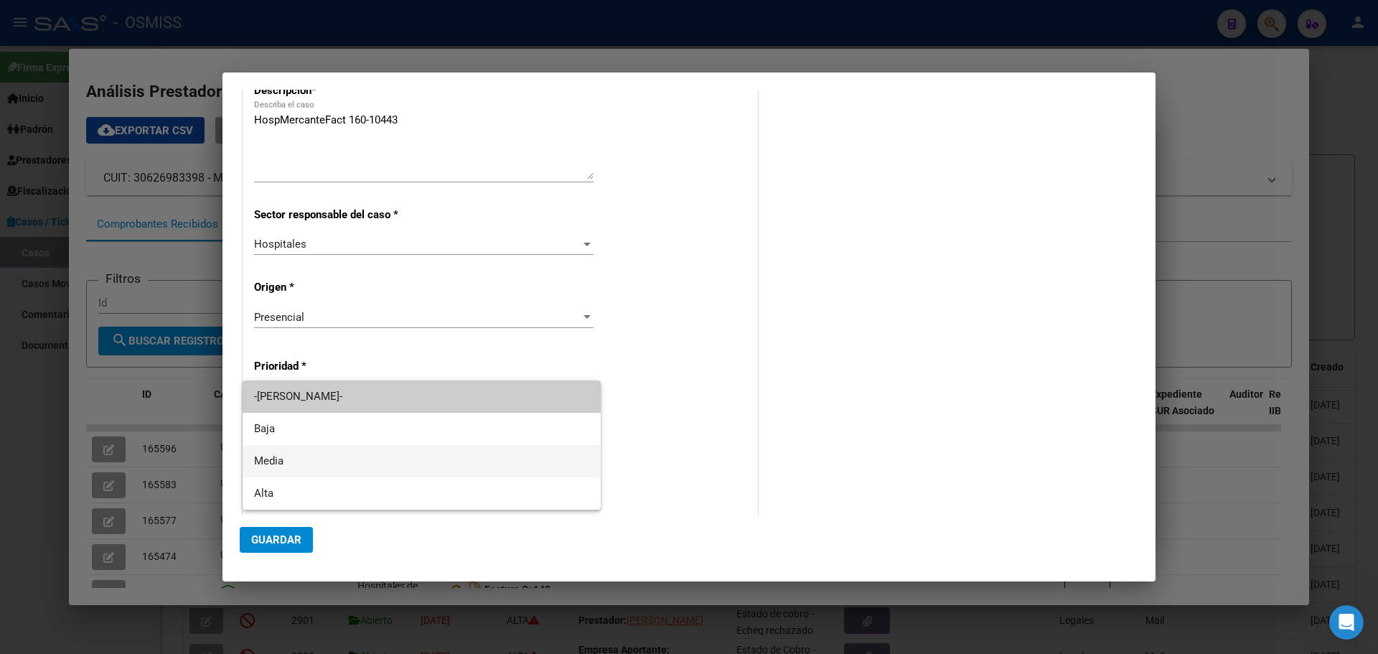
click at [558, 461] on span "Media" at bounding box center [421, 461] width 335 height 32
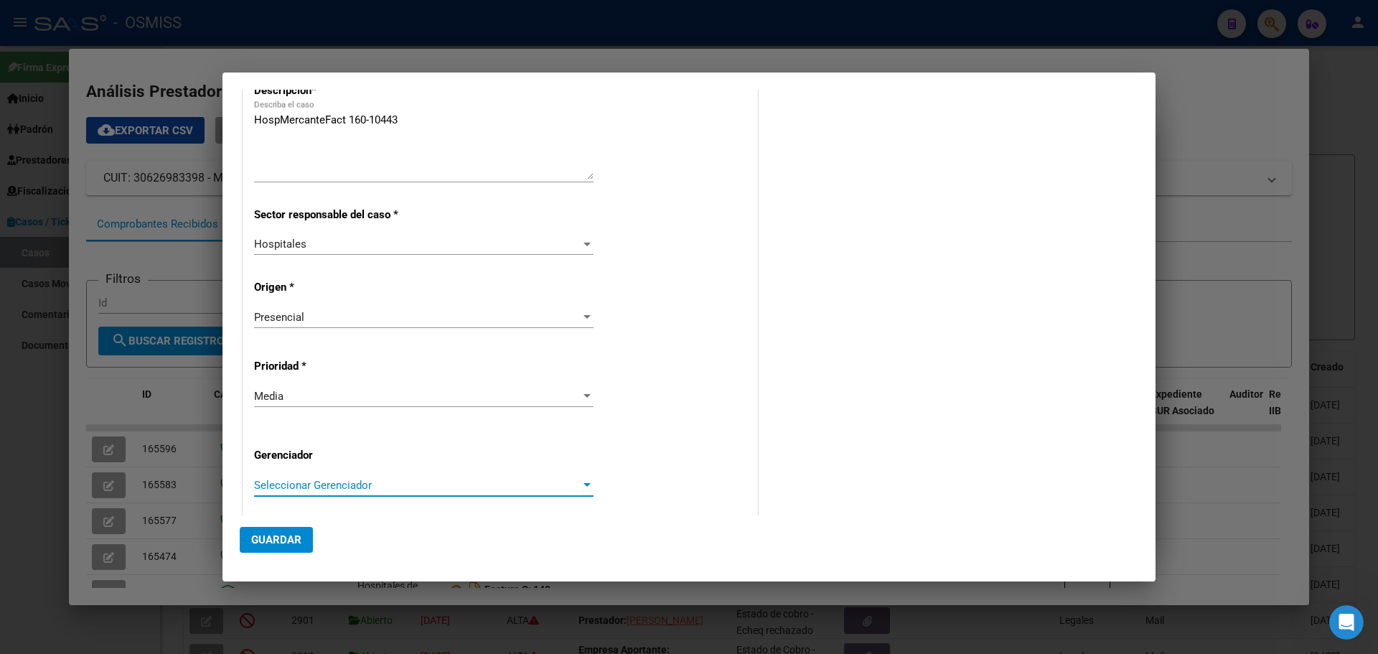
click at [581, 482] on div at bounding box center [587, 485] width 13 height 11
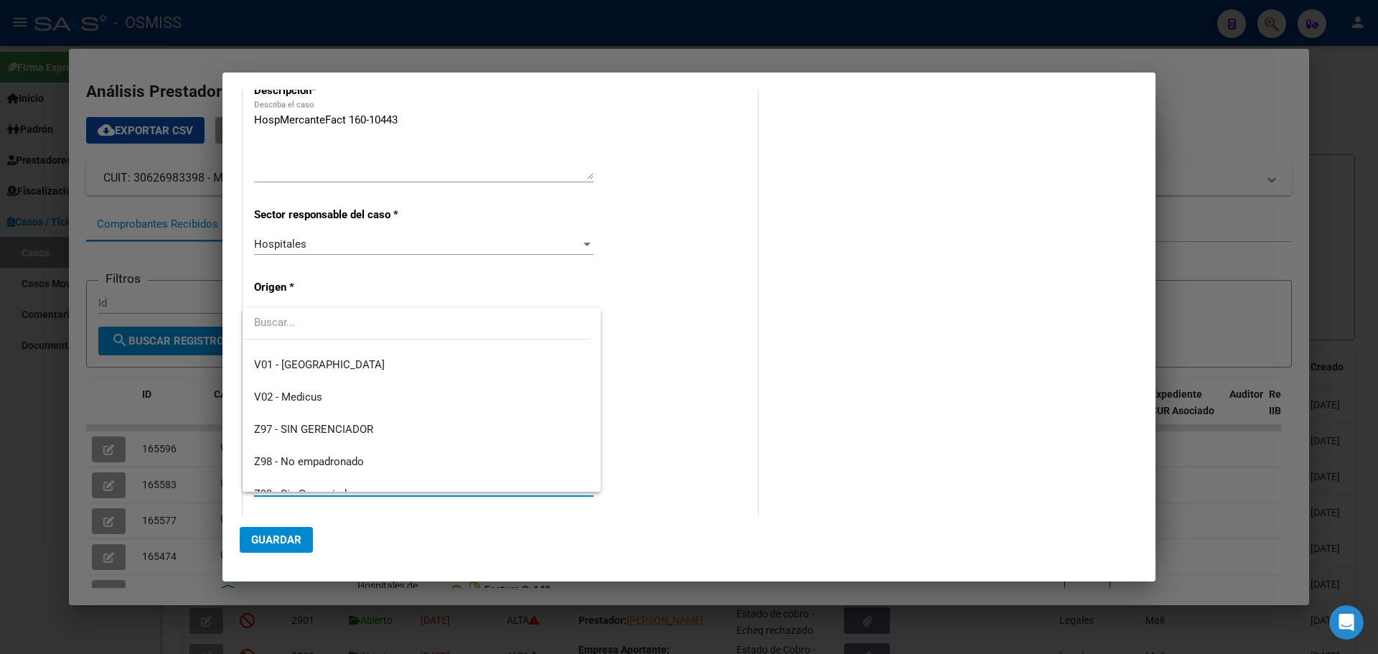
scroll to position [430, 0]
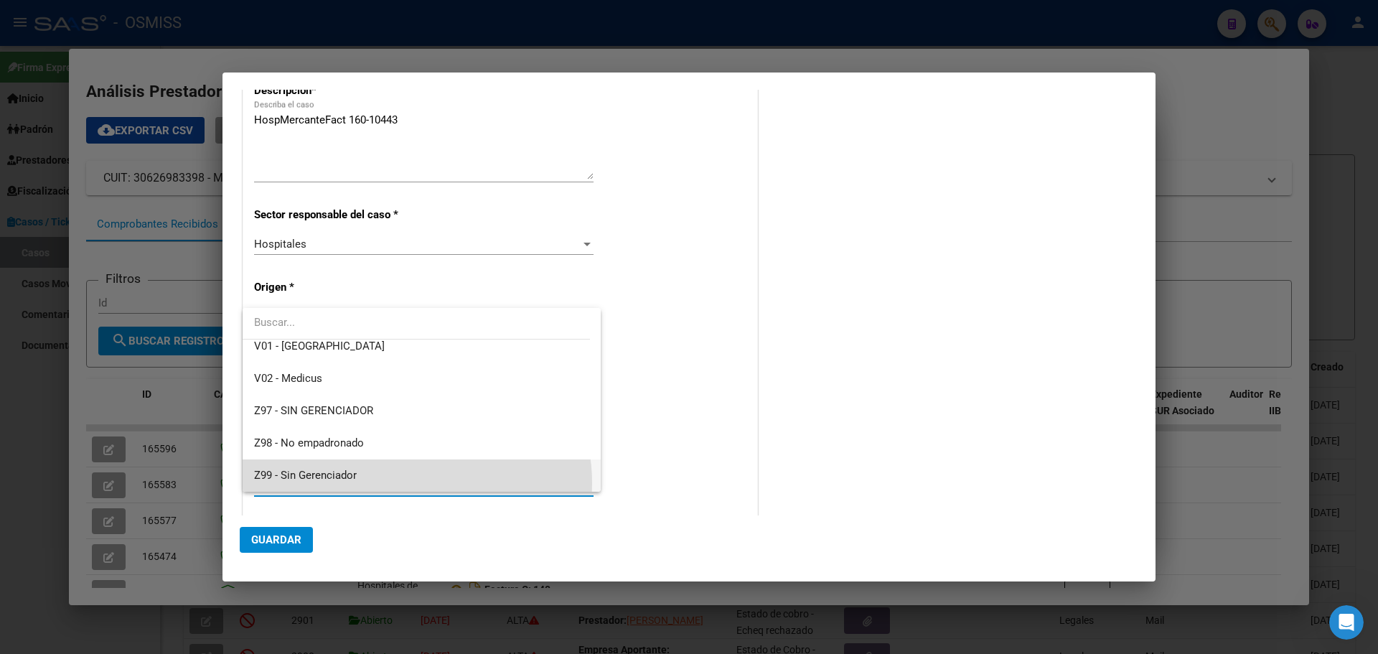
click at [413, 483] on span "Z99 - Sin Gerenciador" at bounding box center [421, 475] width 335 height 32
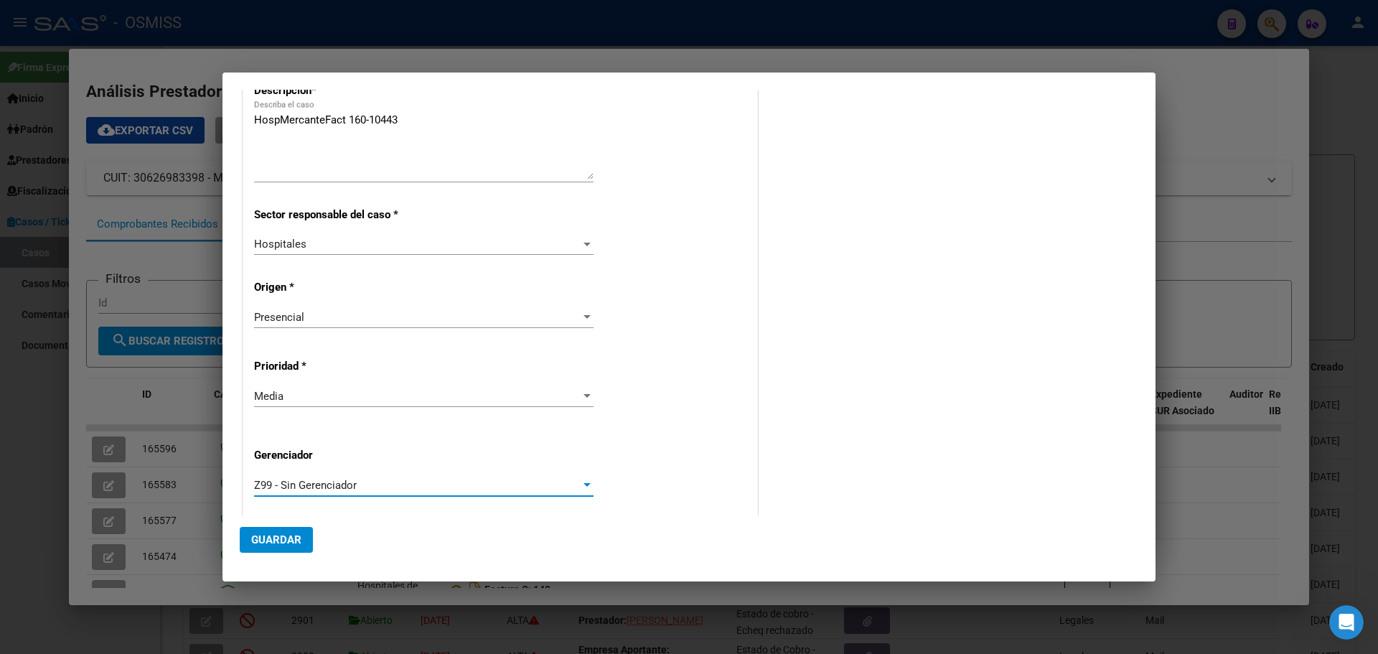
click at [271, 546] on button "Guardar" at bounding box center [276, 540] width 73 height 26
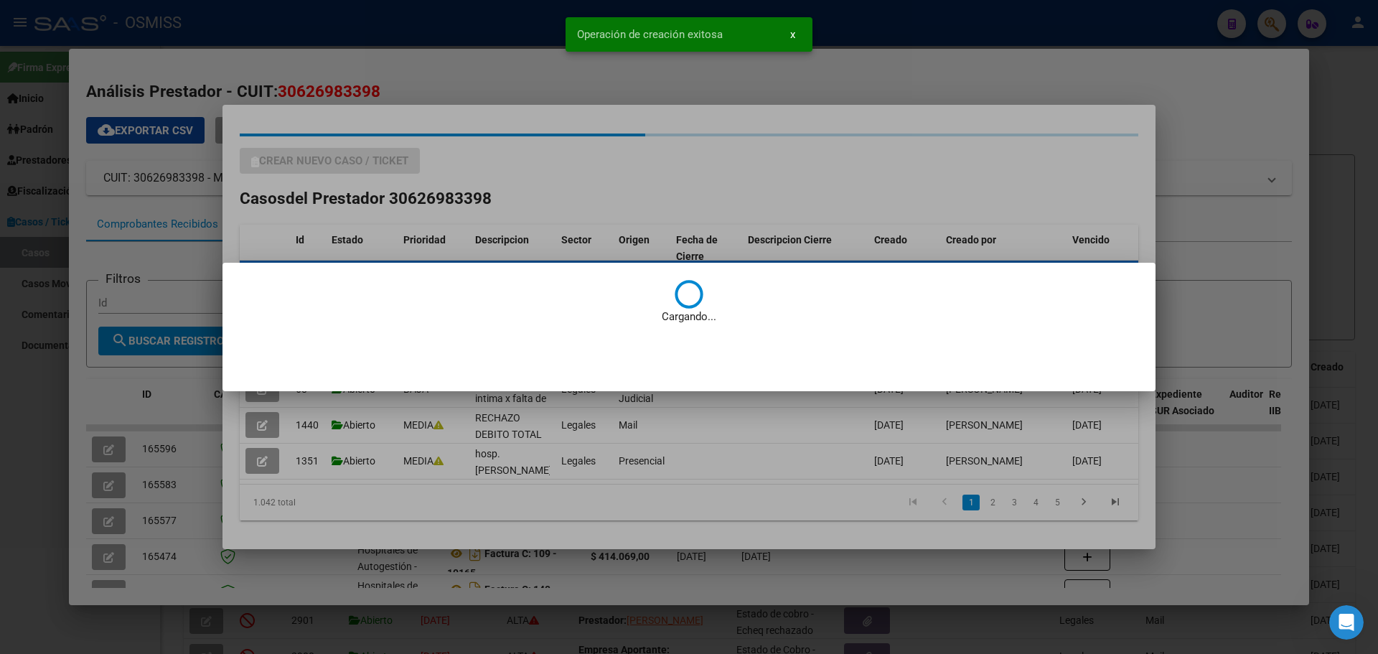
scroll to position [0, 0]
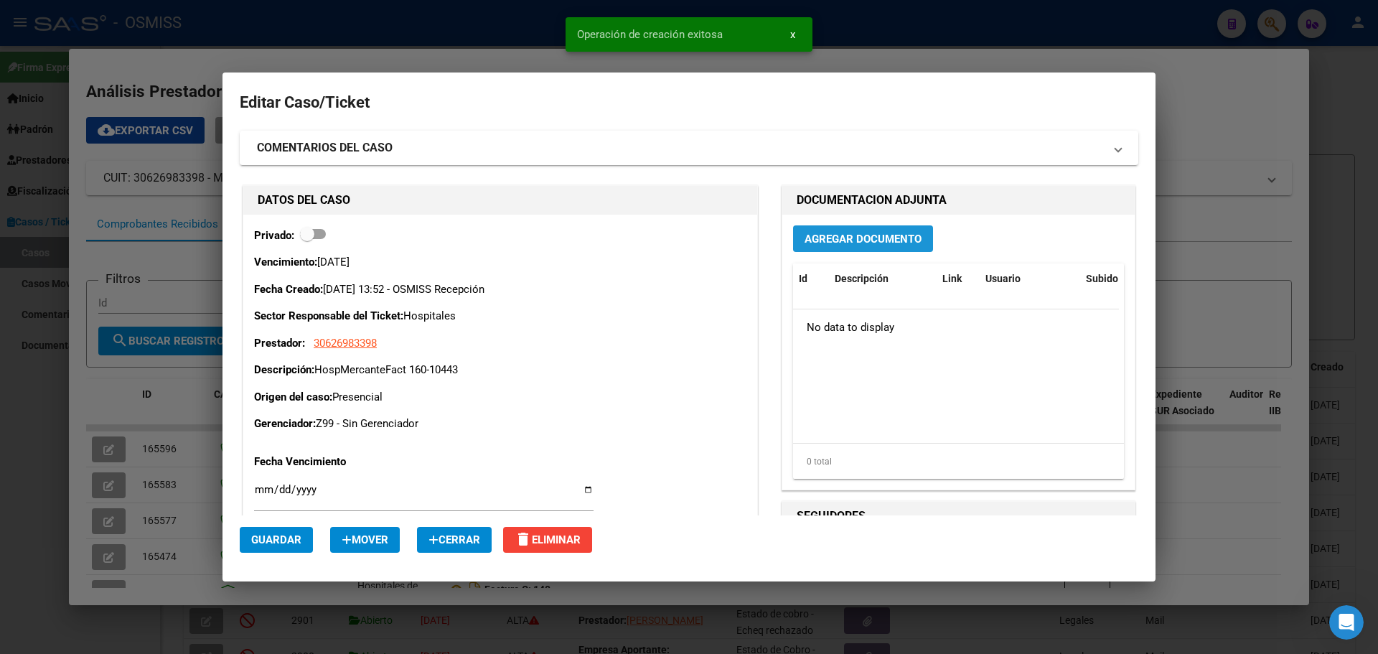
click at [871, 238] on span "Agregar Documento" at bounding box center [863, 239] width 117 height 13
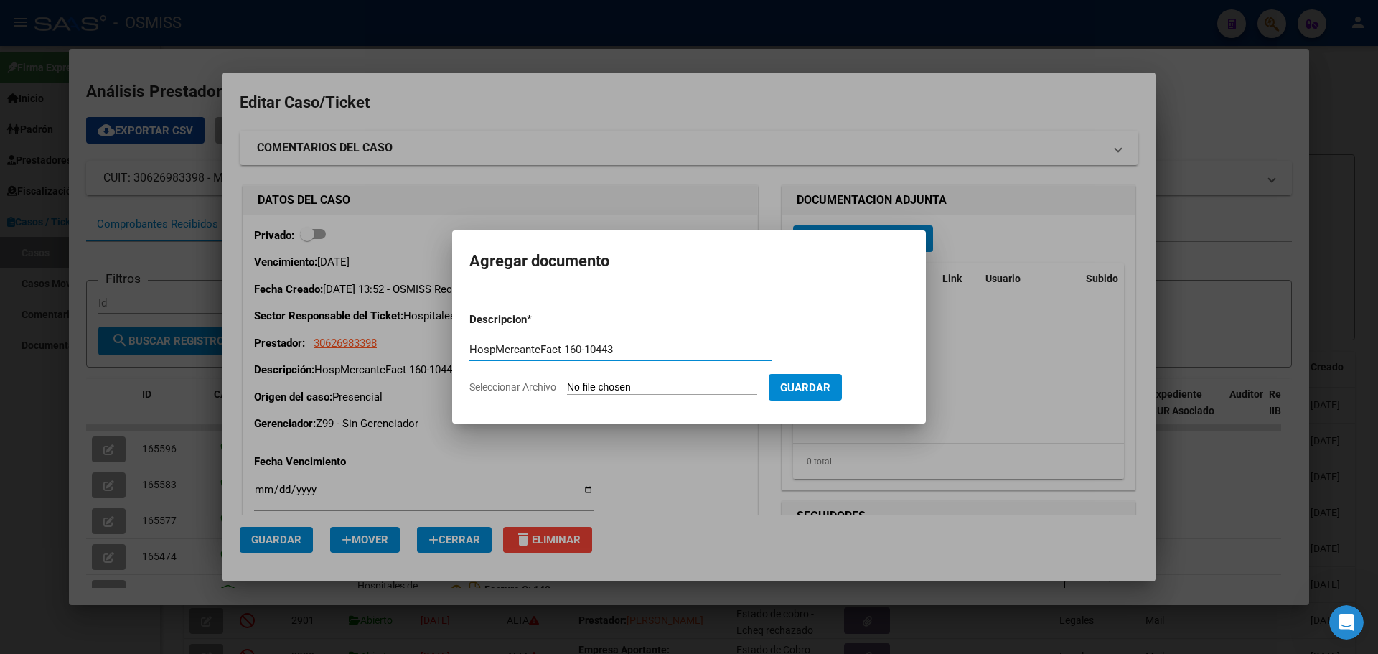
type input "HospMercanteFact 160-10443"
click at [535, 382] on span "Seleccionar Archivo" at bounding box center [512, 386] width 87 height 11
click at [567, 382] on input "Seleccionar Archivo" at bounding box center [662, 388] width 190 height 14
type input "C:\fakepath\Fact 10443.pdf"
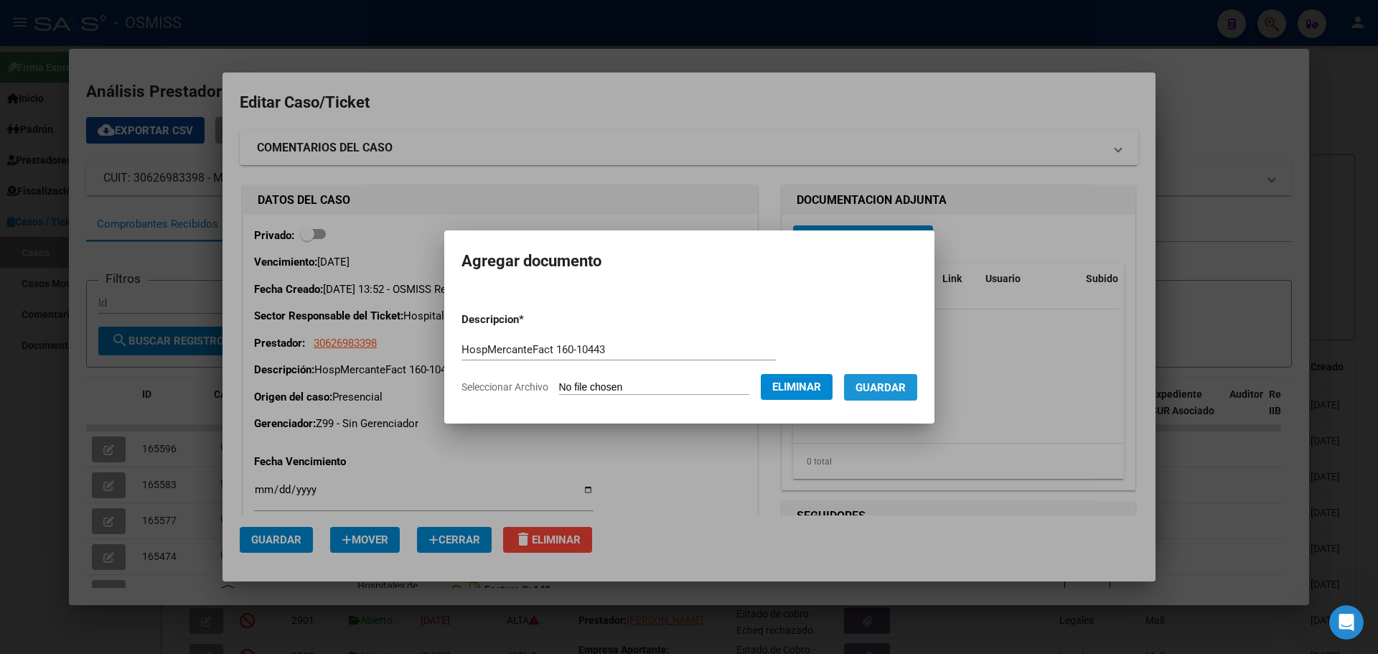
click at [903, 384] on span "Guardar" at bounding box center [881, 387] width 50 height 13
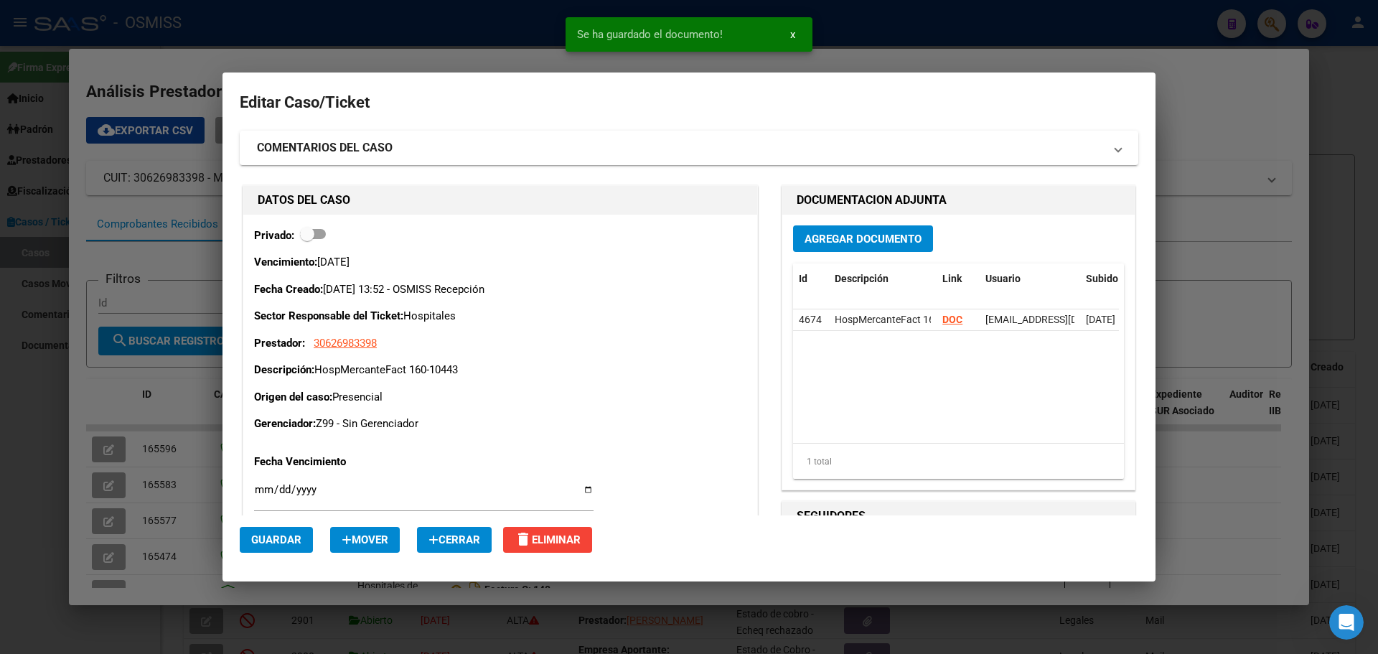
click at [1123, 24] on div at bounding box center [689, 327] width 1378 height 654
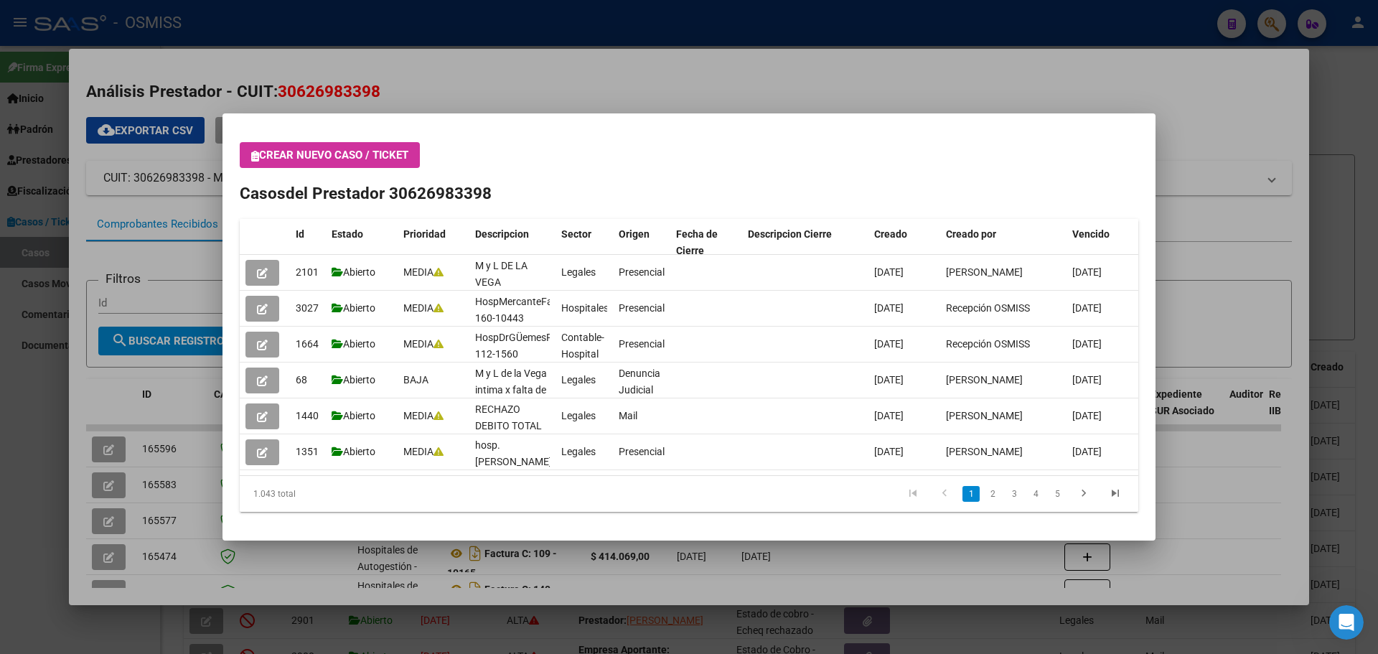
click at [1230, 73] on div at bounding box center [689, 327] width 1378 height 654
